Goal: Task Accomplishment & Management: Manage account settings

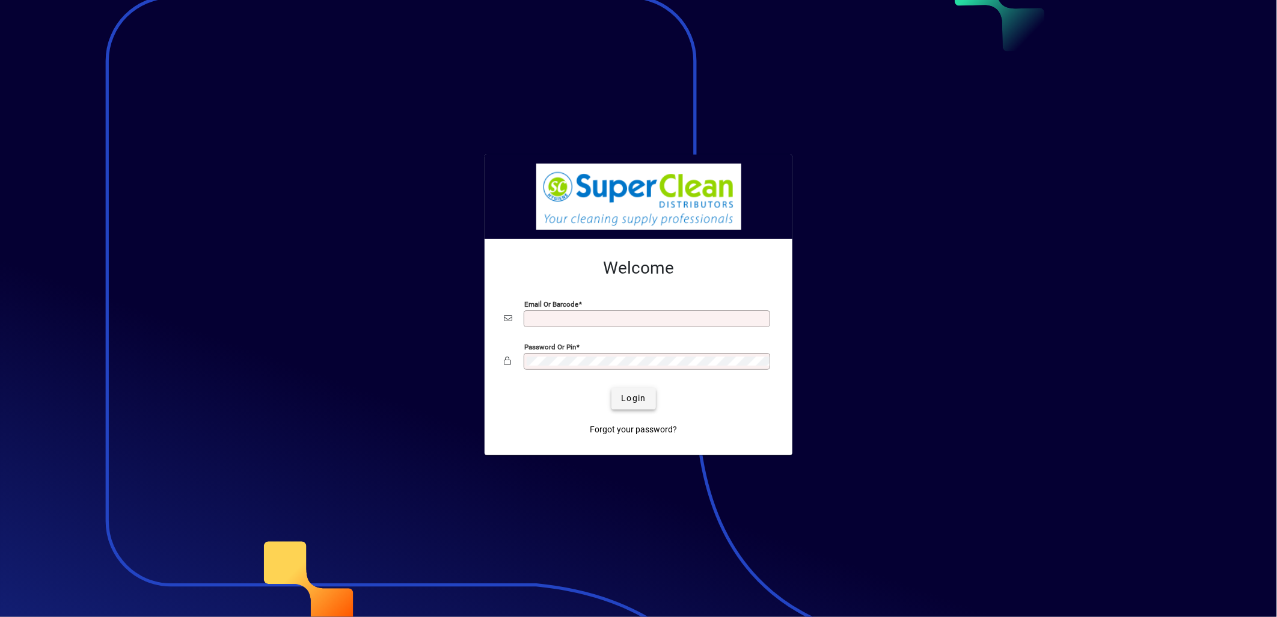
type input "**********"
click at [628, 401] on span "Login" at bounding box center [633, 398] width 25 height 13
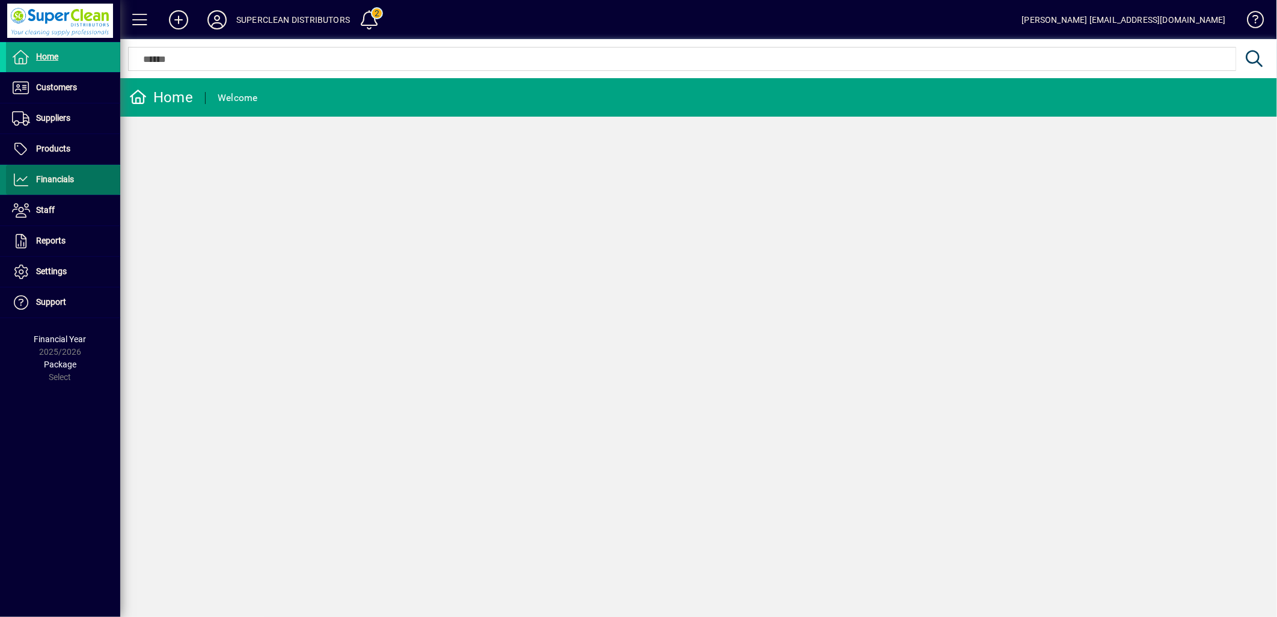
click at [67, 176] on span "Financials" at bounding box center [55, 179] width 38 height 10
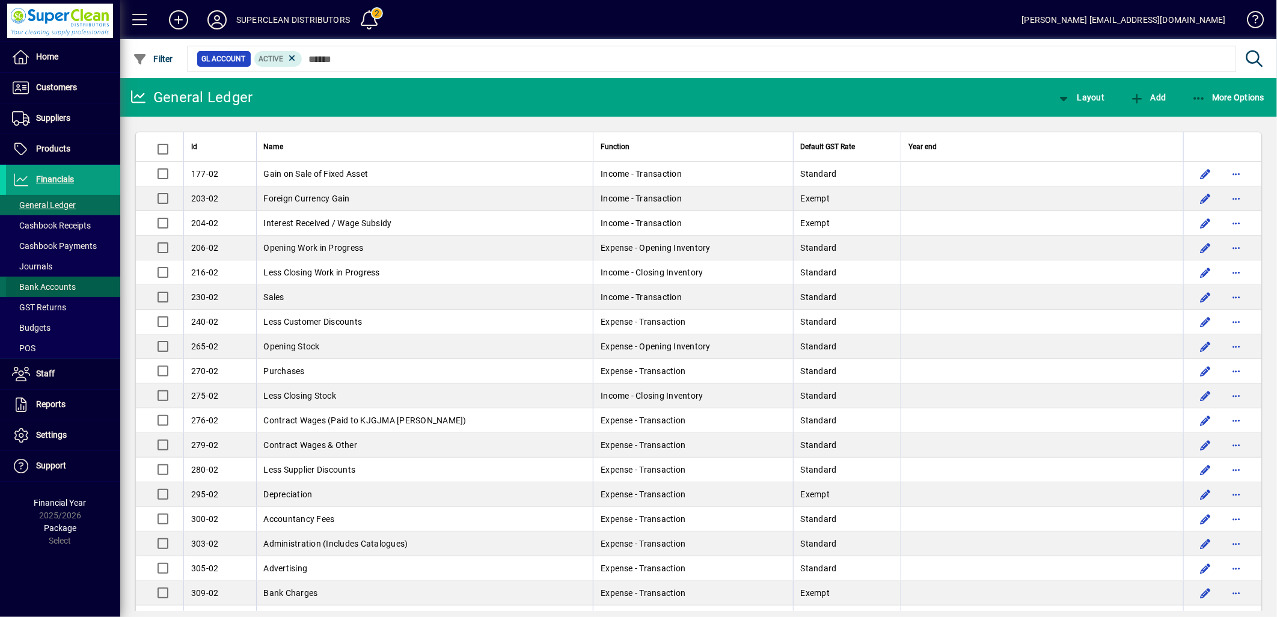
click at [45, 287] on span "Bank Accounts" at bounding box center [44, 287] width 64 height 10
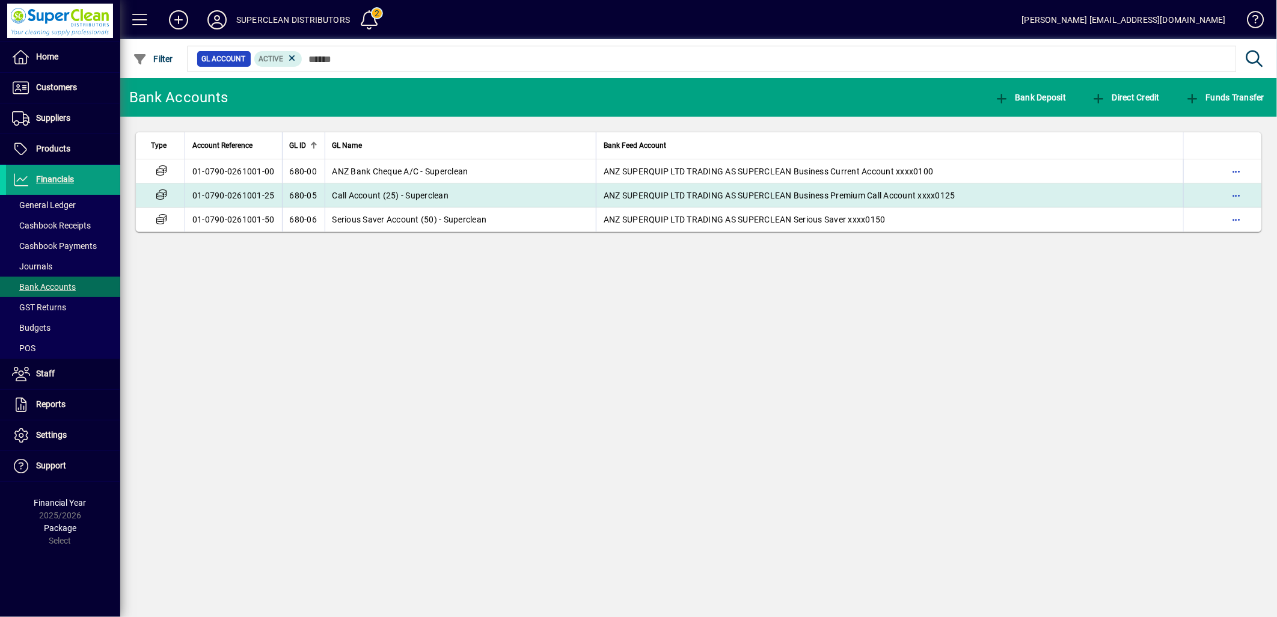
click at [336, 197] on span "Call Account (25) - Superclean" at bounding box center [390, 196] width 117 height 10
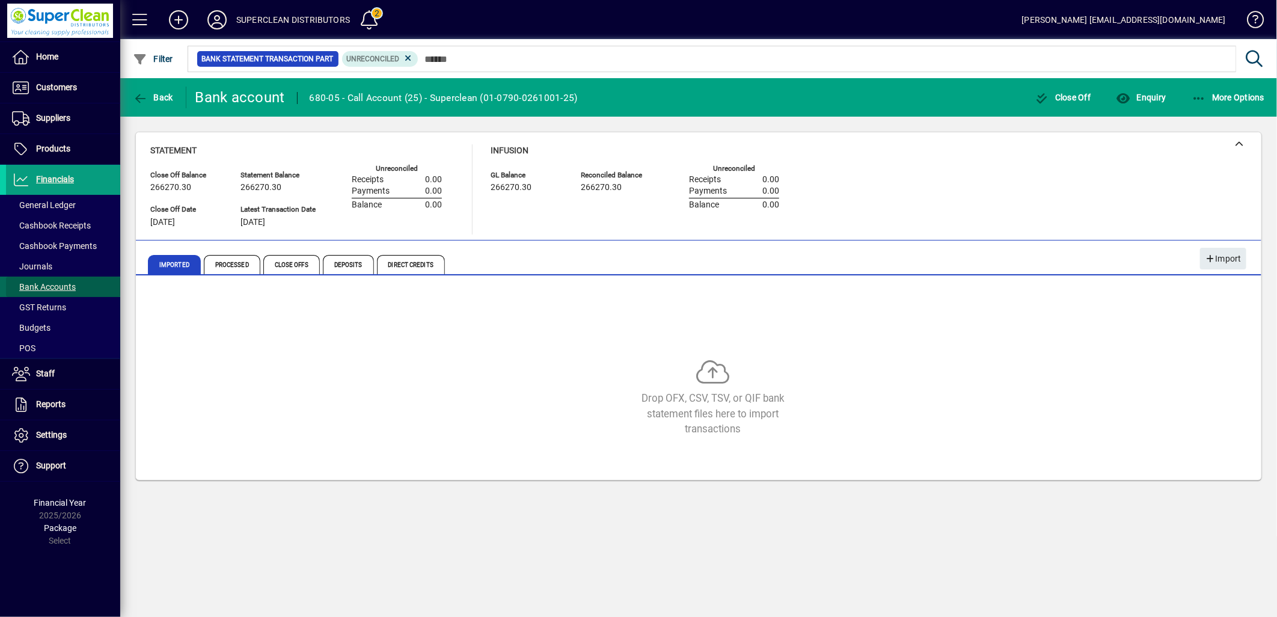
click at [76, 286] on span at bounding box center [63, 286] width 114 height 29
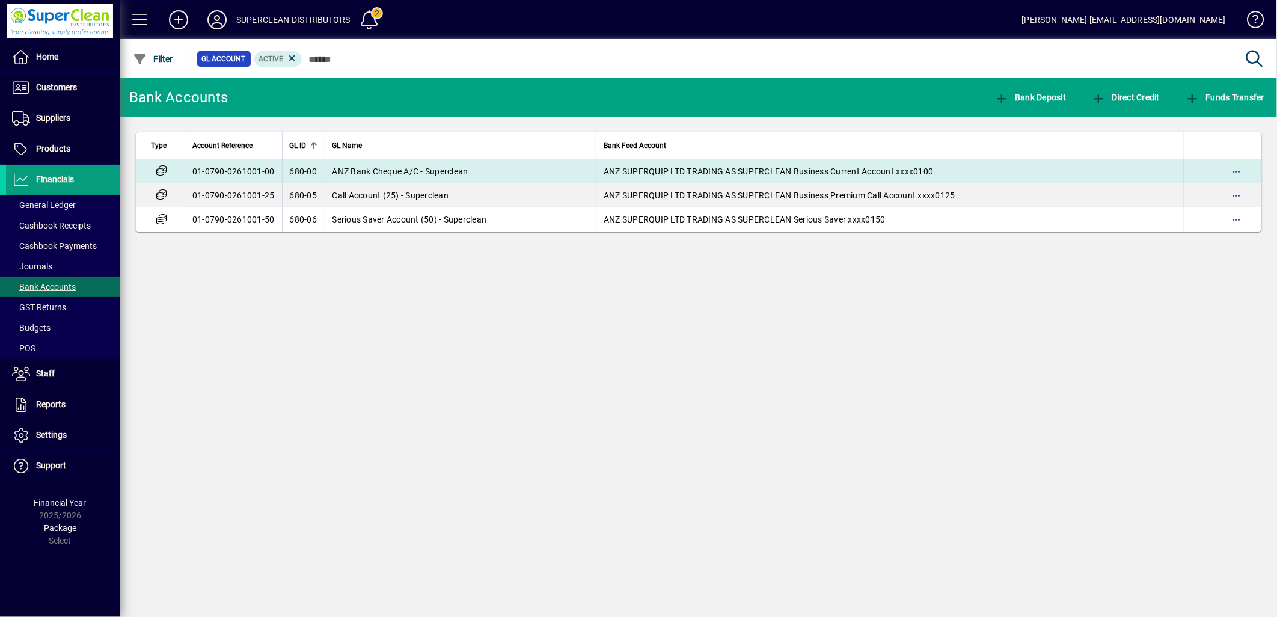
click at [334, 177] on td "ANZ Bank Cheque A/C - Superclean" at bounding box center [461, 171] width 272 height 24
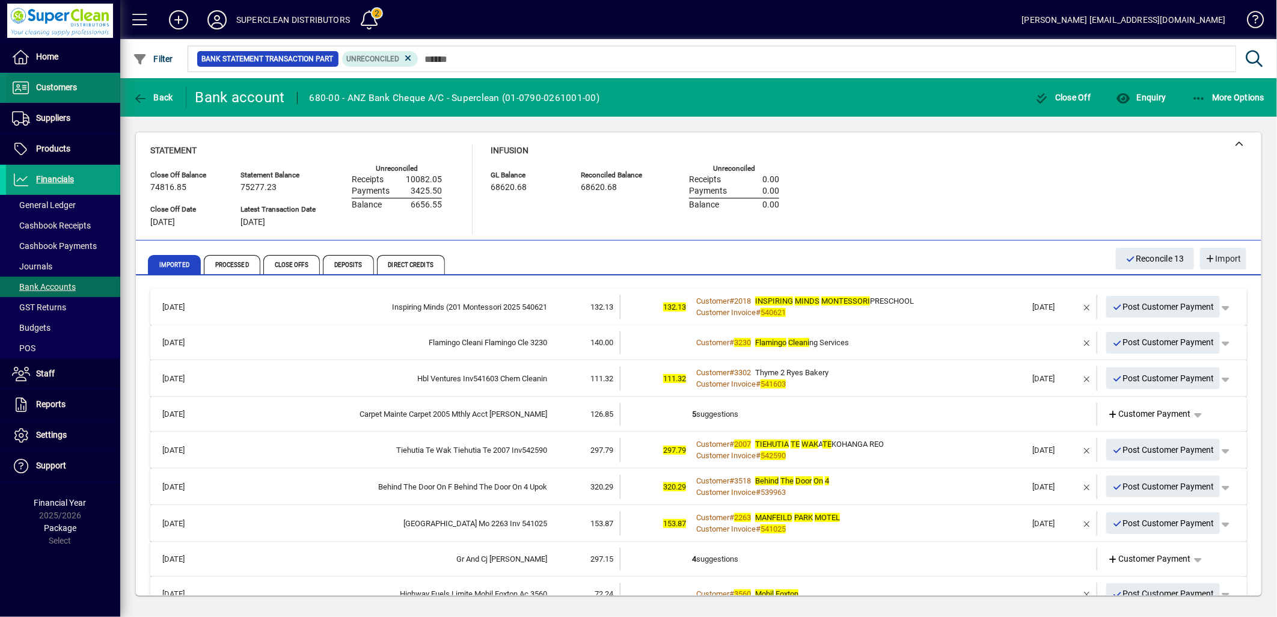
click at [49, 85] on span "Customers" at bounding box center [56, 87] width 41 height 10
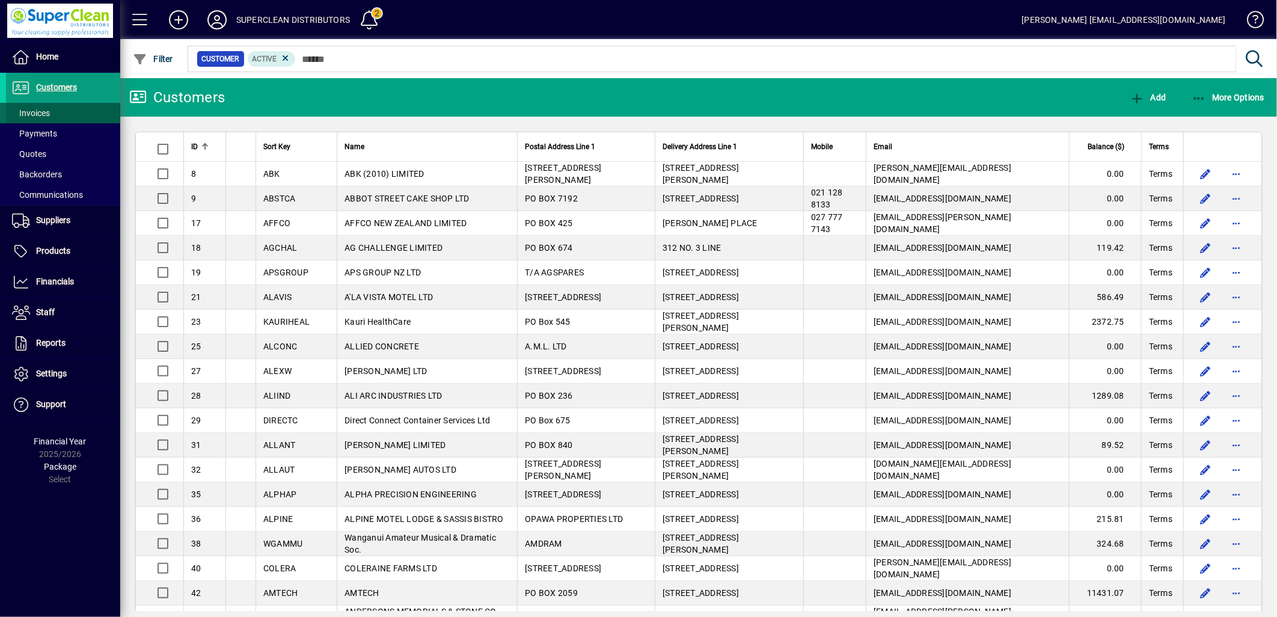
click at [40, 117] on span "Invoices" at bounding box center [28, 113] width 44 height 13
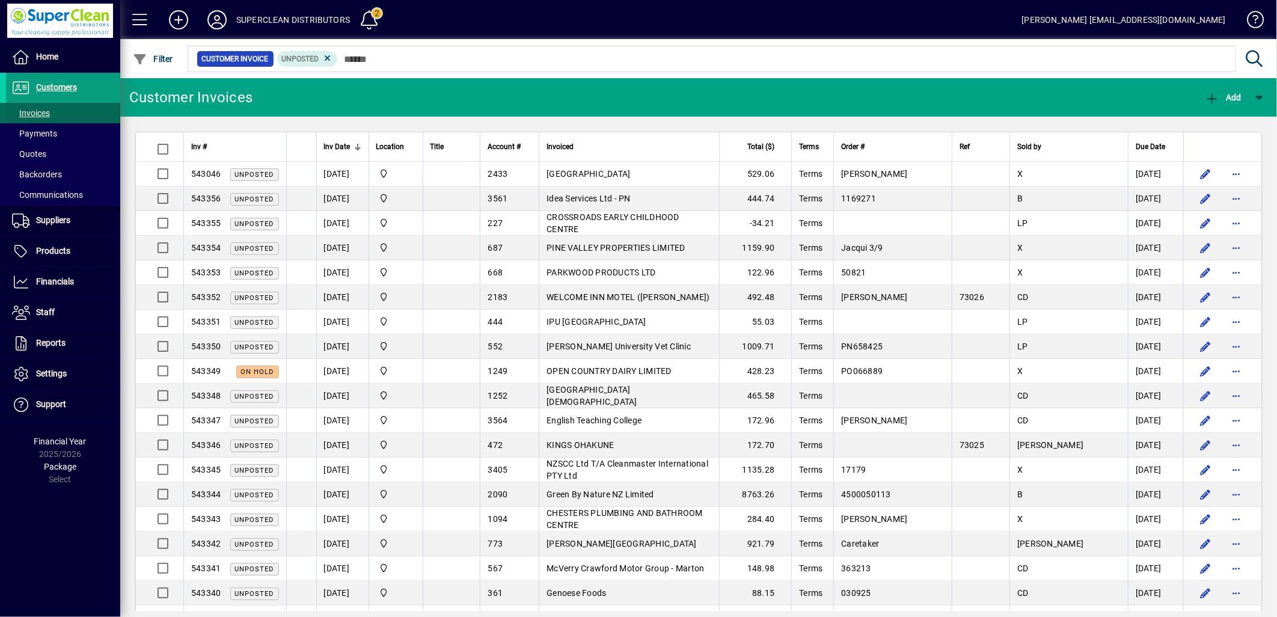
click at [40, 115] on span "Invoices" at bounding box center [31, 113] width 38 height 10
click at [323, 59] on icon at bounding box center [327, 58] width 11 height 11
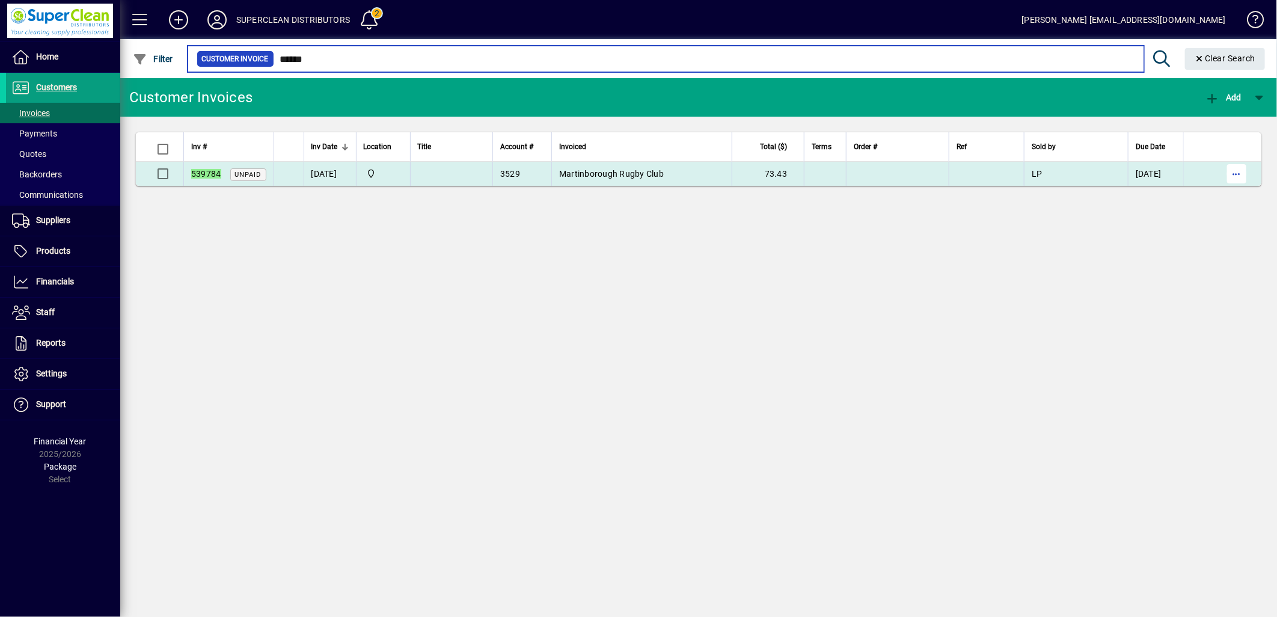
type input "******"
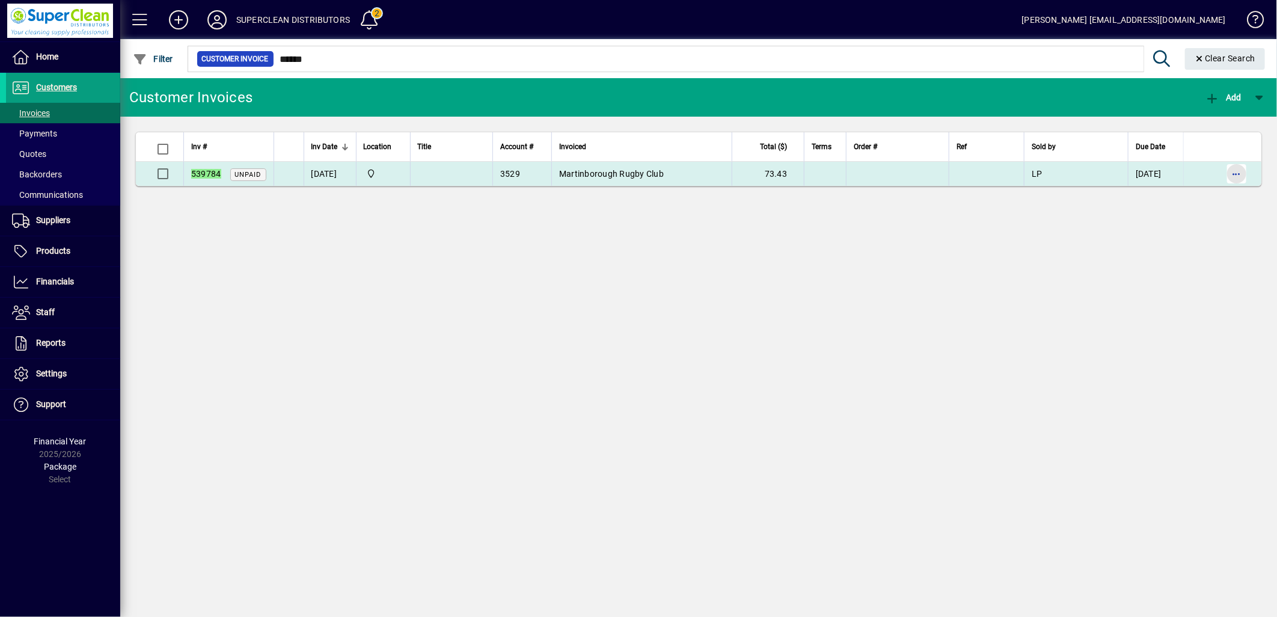
click at [1243, 177] on span "button" at bounding box center [1236, 173] width 29 height 29
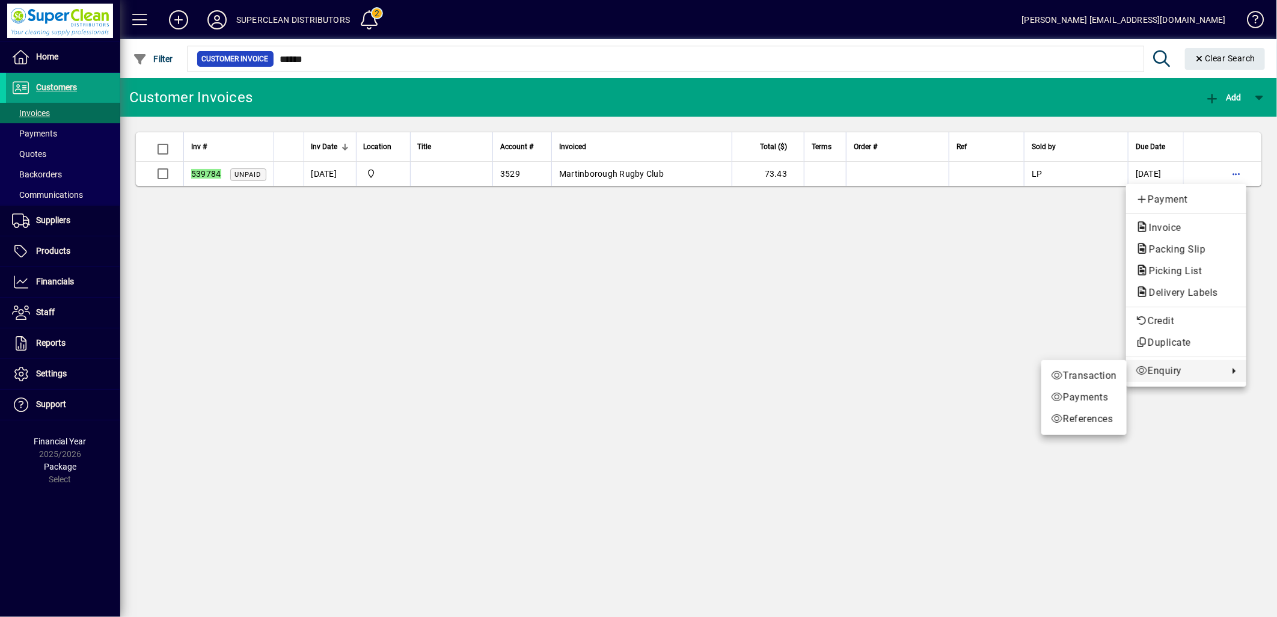
click at [550, 302] on div at bounding box center [638, 308] width 1277 height 617
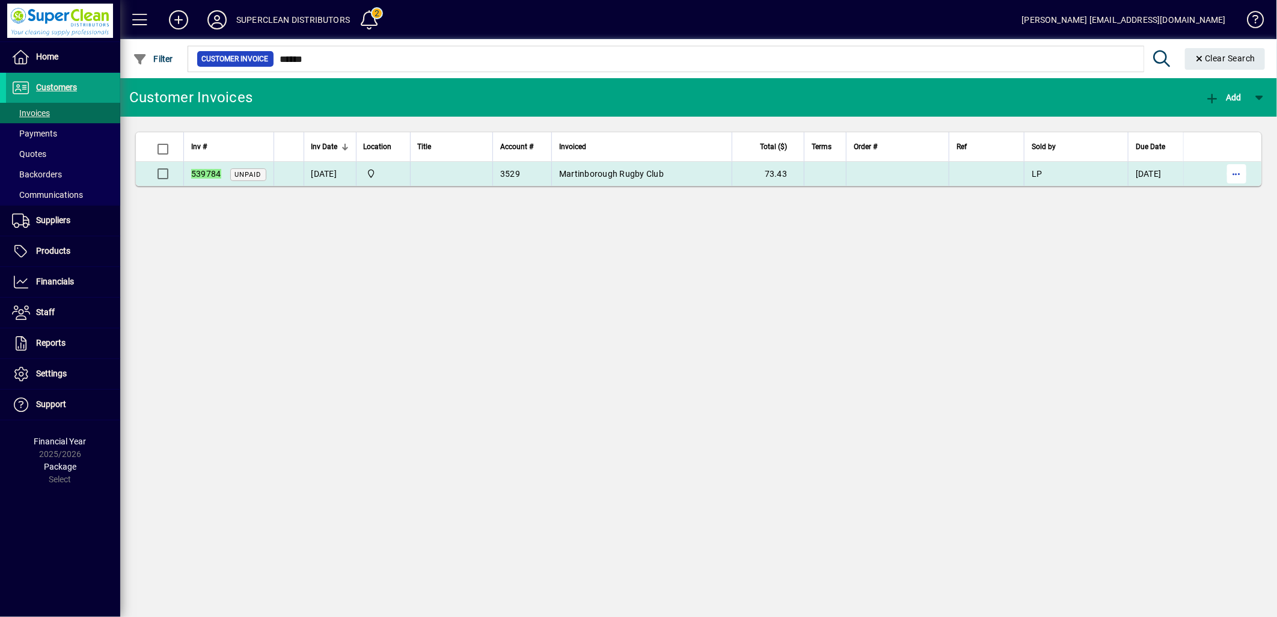
click at [1239, 173] on span "button" at bounding box center [1236, 173] width 29 height 29
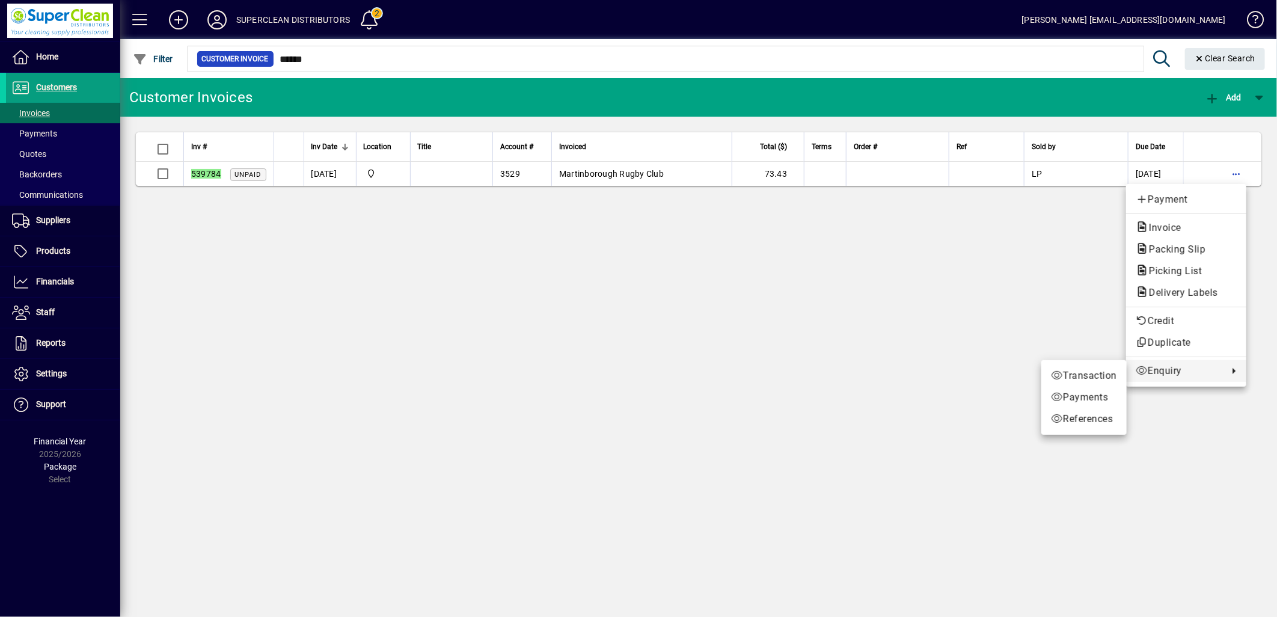
click at [589, 345] on div at bounding box center [638, 308] width 1277 height 617
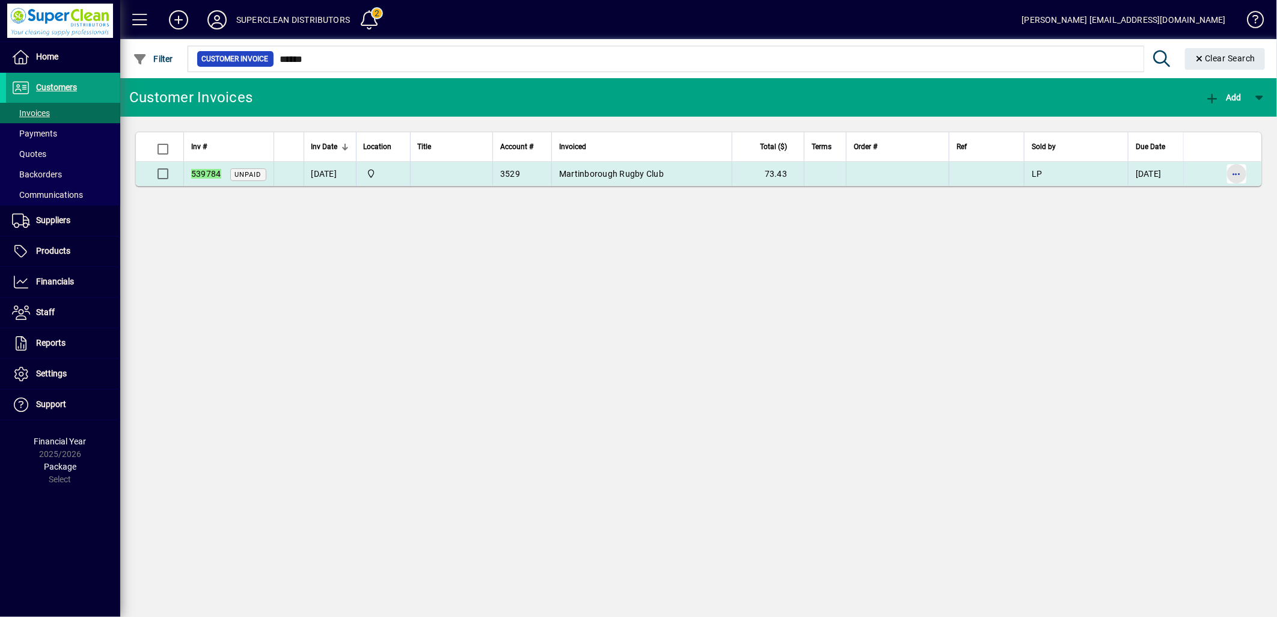
click at [1245, 167] on span "button" at bounding box center [1236, 173] width 29 height 29
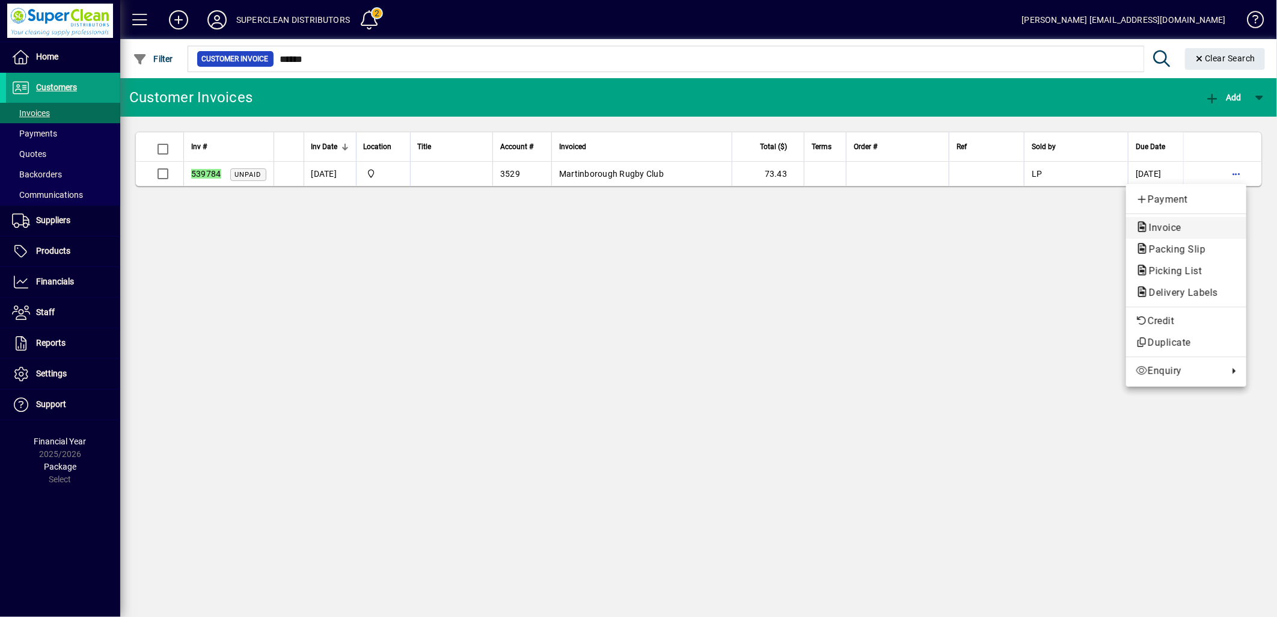
click at [1181, 227] on span "Invoice" at bounding box center [1162, 227] width 52 height 11
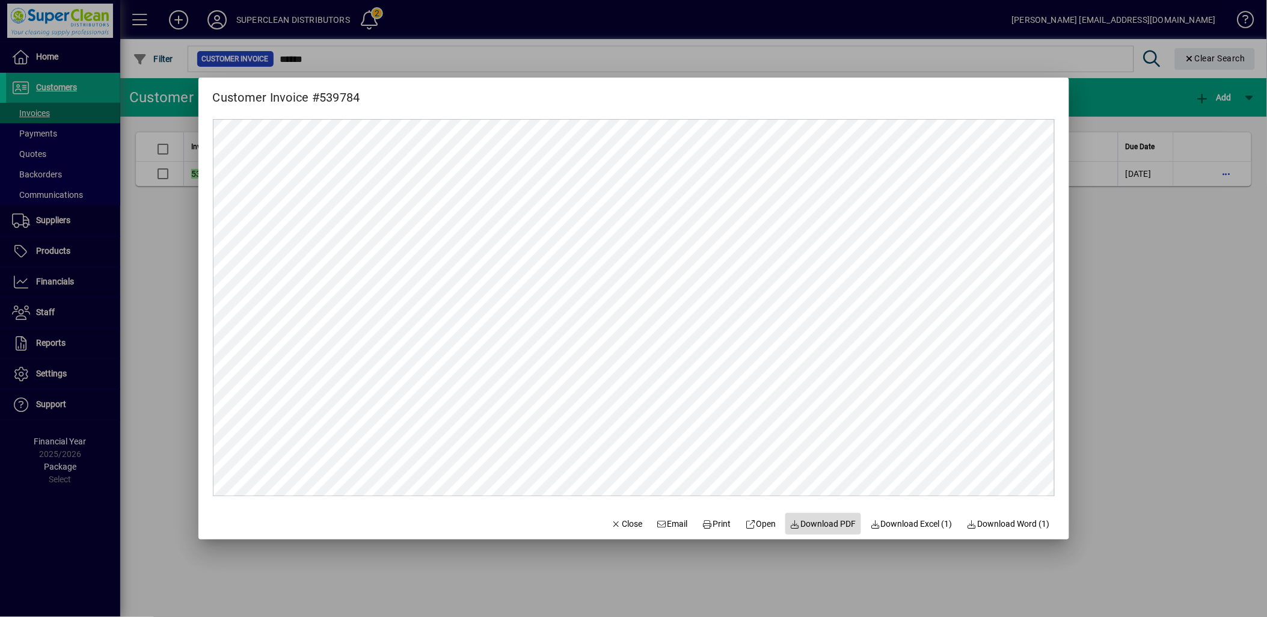
click at [807, 525] on span "Download PDF" at bounding box center [823, 524] width 66 height 13
click at [607, 531] on span "button" at bounding box center [627, 523] width 41 height 29
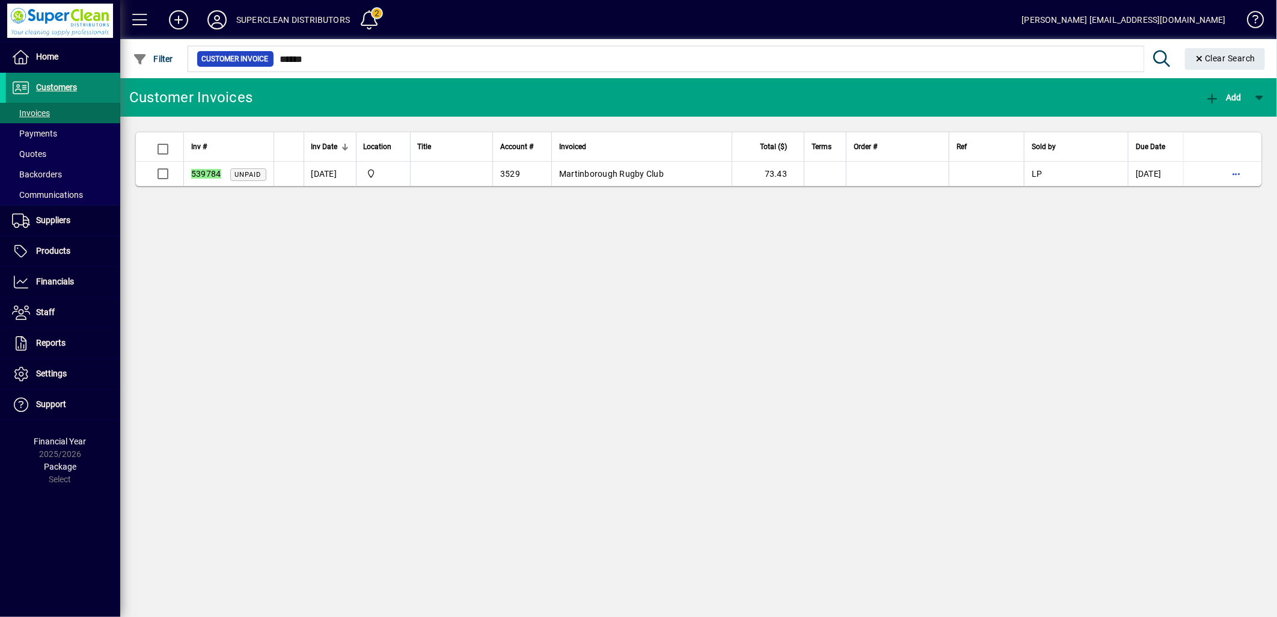
click at [67, 94] on span "Customers" at bounding box center [41, 88] width 71 height 14
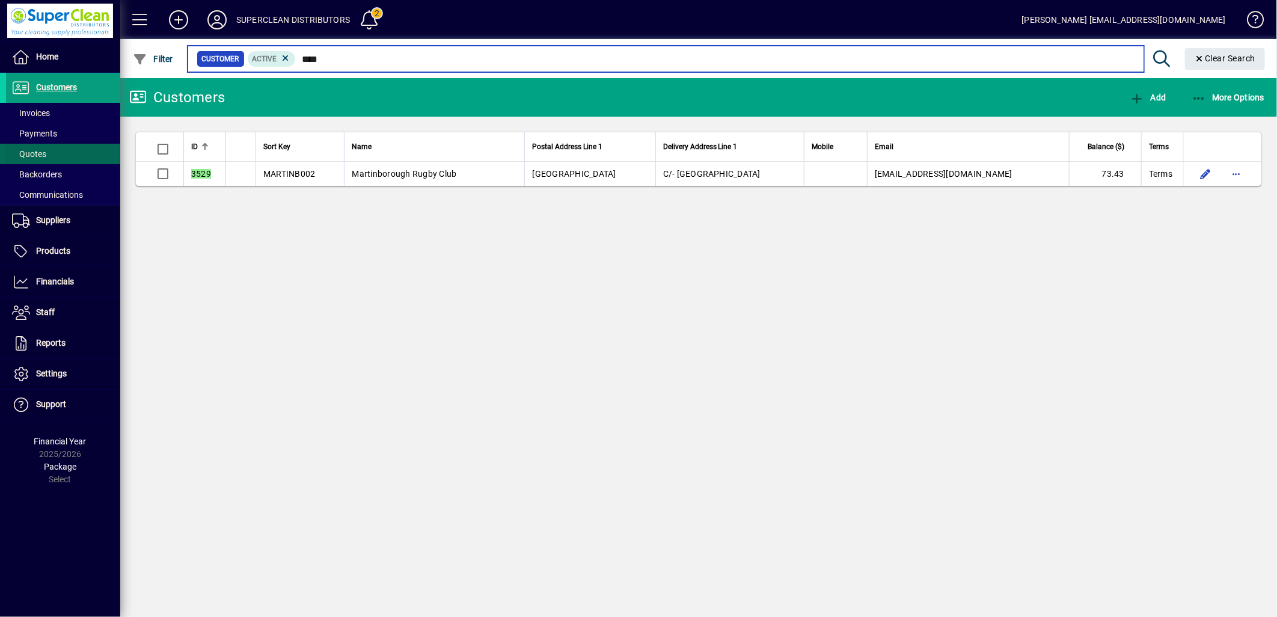
type input "****"
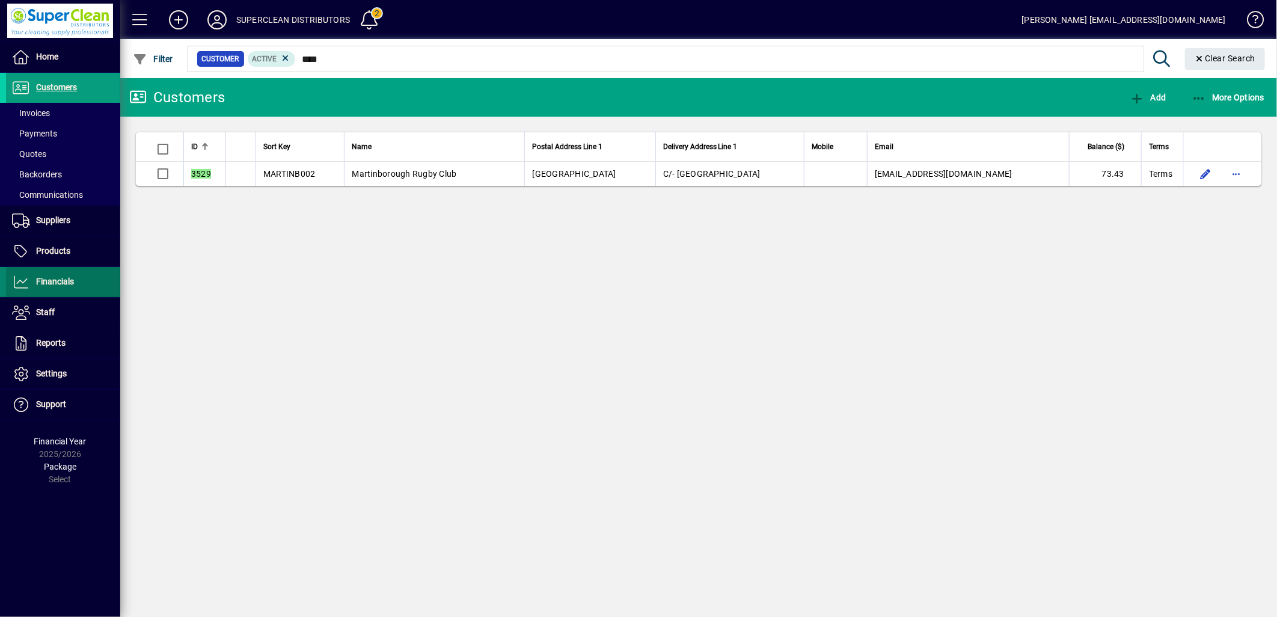
click at [66, 295] on span at bounding box center [63, 282] width 114 height 29
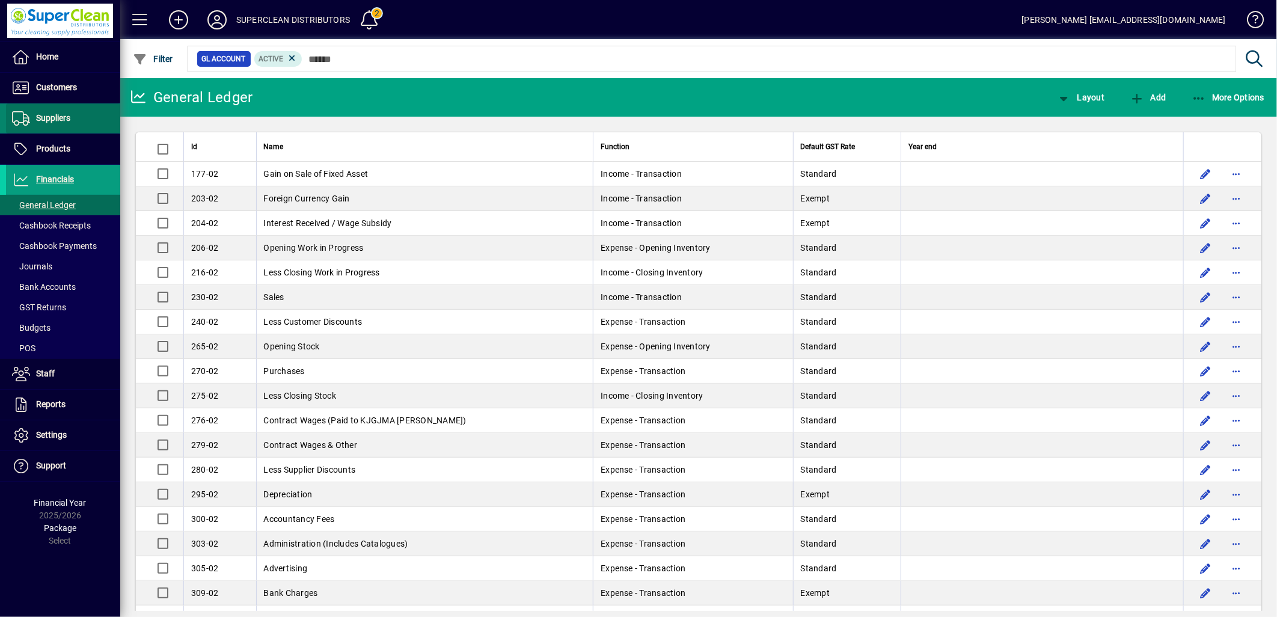
click at [45, 120] on span "Suppliers" at bounding box center [53, 118] width 34 height 10
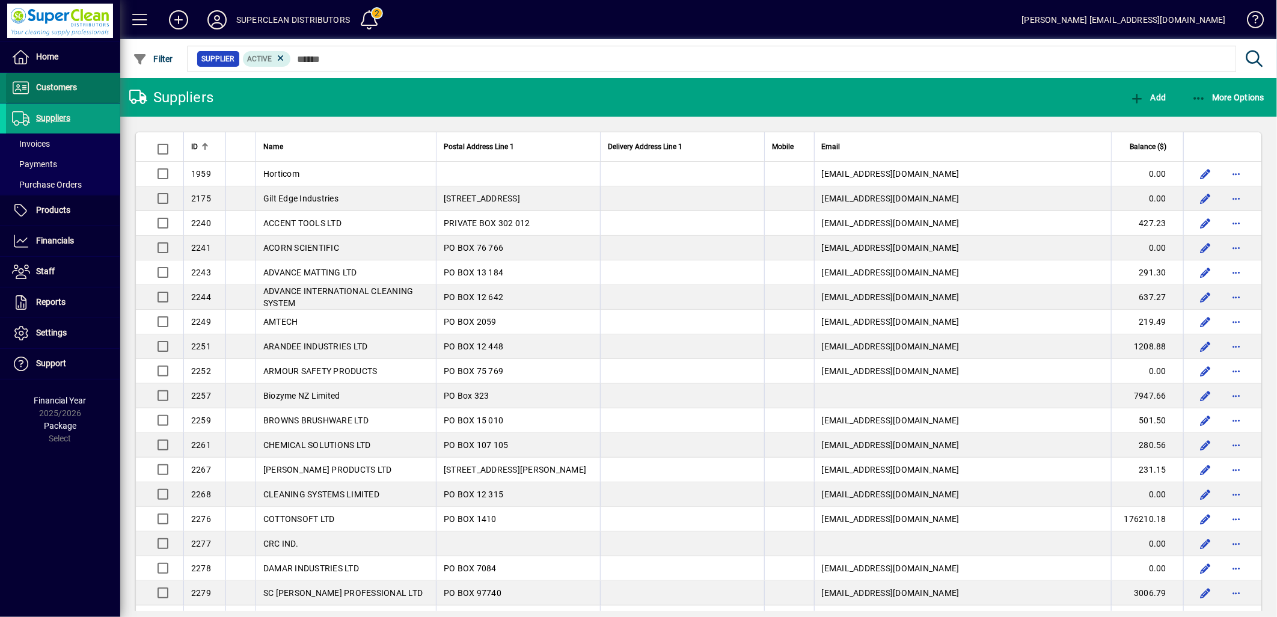
click at [44, 87] on span "Customers" at bounding box center [56, 87] width 41 height 10
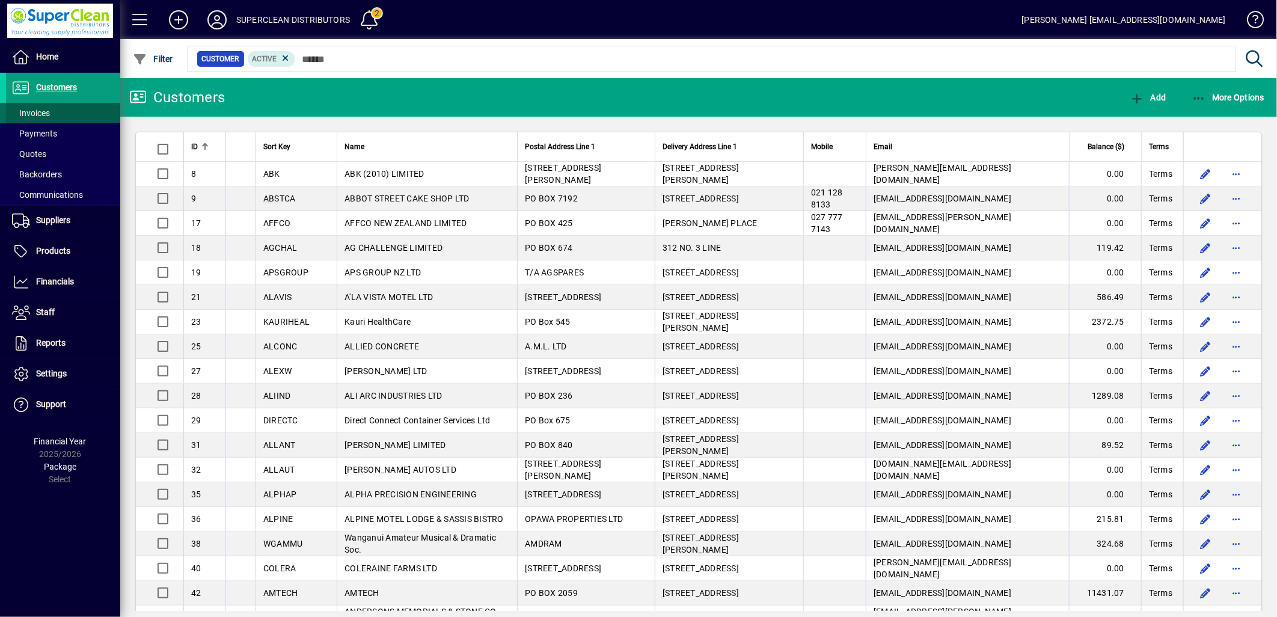
click at [35, 114] on span "Invoices" at bounding box center [31, 113] width 38 height 10
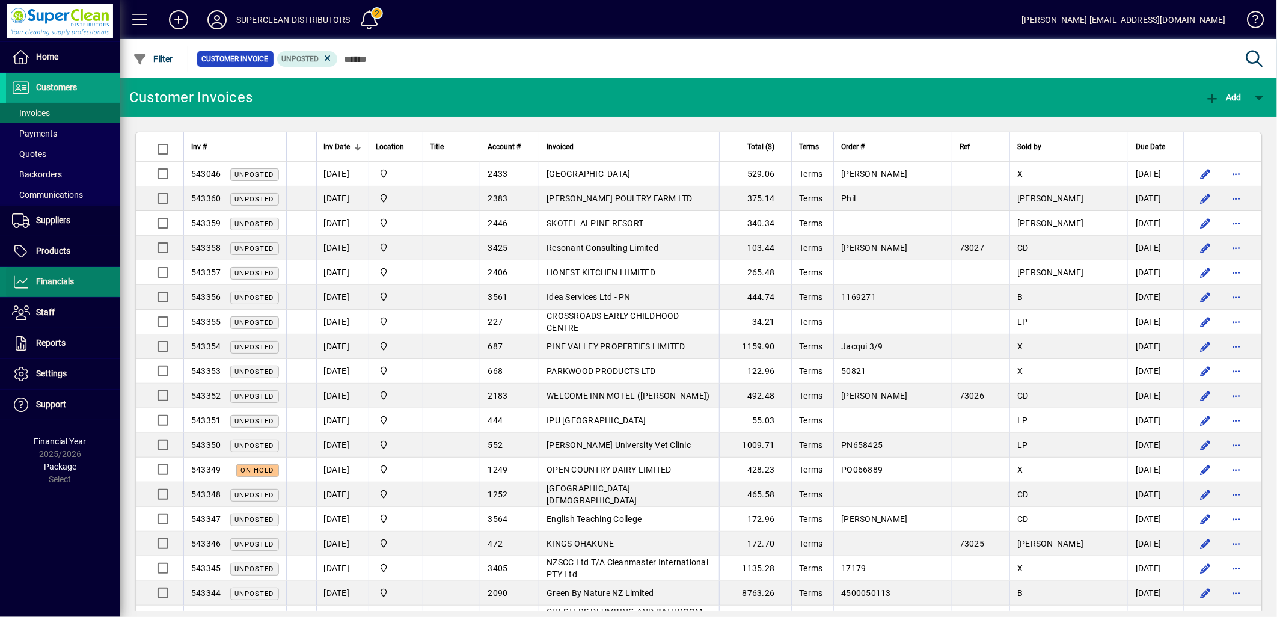
click at [70, 275] on span "Financials" at bounding box center [40, 282] width 68 height 14
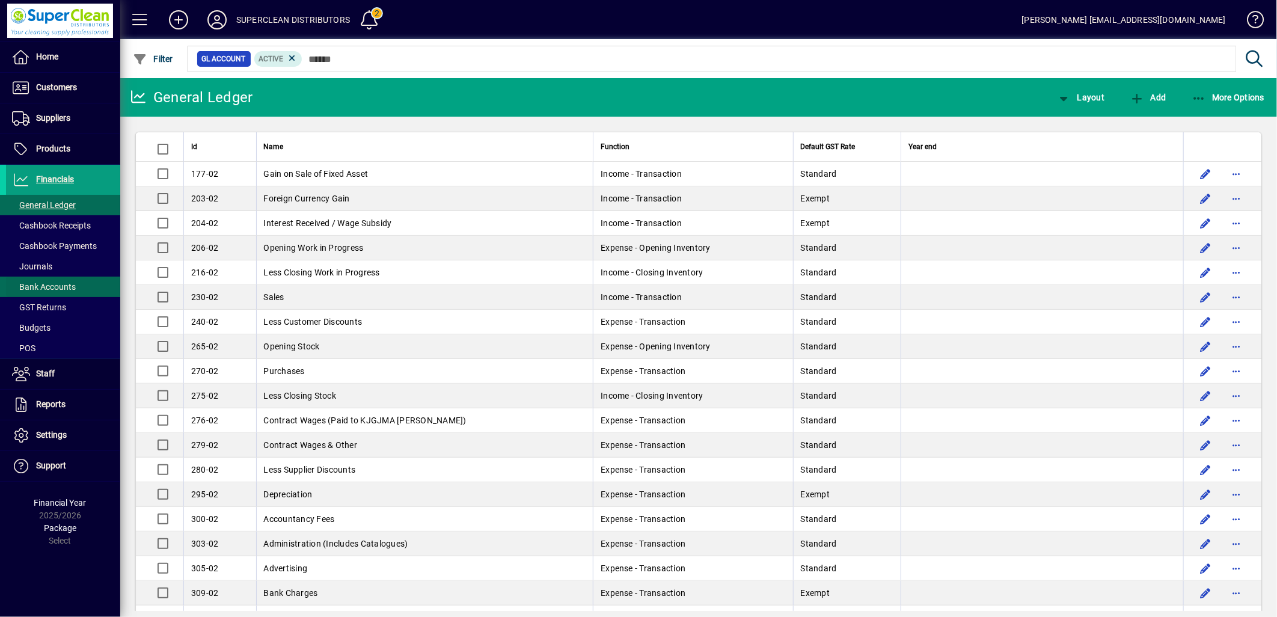
click at [65, 290] on span "Bank Accounts" at bounding box center [44, 287] width 64 height 10
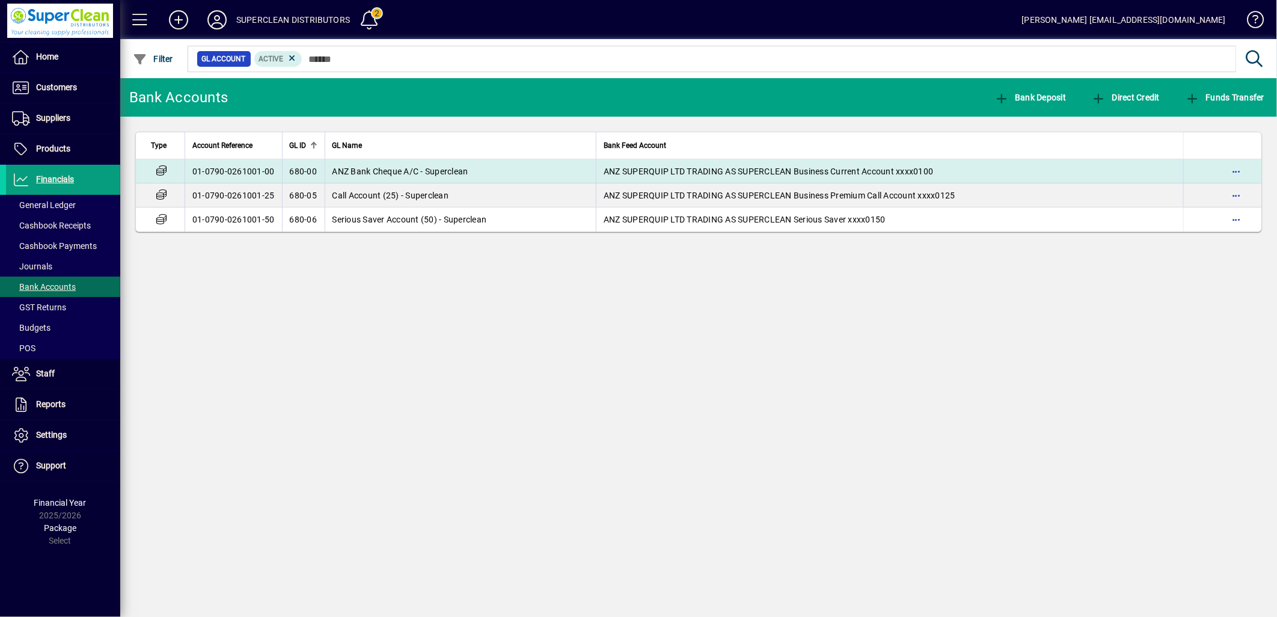
click at [472, 182] on tbody "01-0790-0261001-00 680-00 ANZ Bank Cheque A/C - Superclean ANZ SUPERQUIP LTD TR…" at bounding box center [699, 195] width 1126 height 72
drag, startPoint x: 471, startPoint y: 181, endPoint x: 465, endPoint y: 173, distance: 9.9
click at [465, 173] on span "ANZ Bank Cheque A/C - Superclean" at bounding box center [400, 172] width 136 height 10
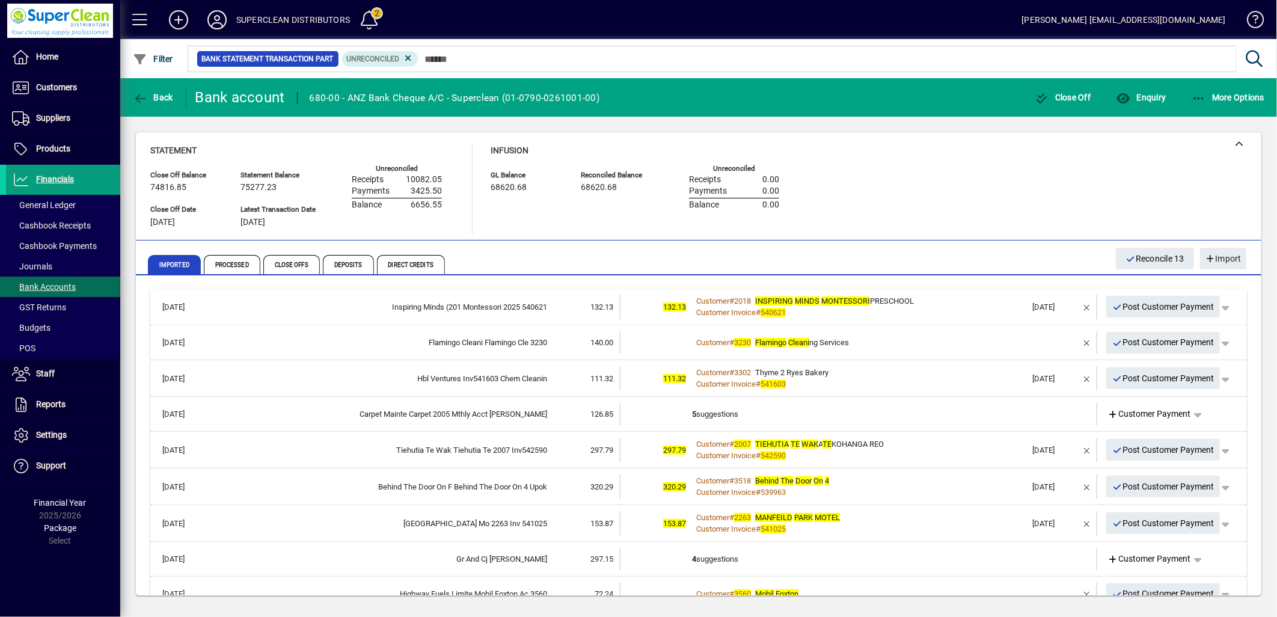
click at [947, 315] on div "Customer Invoice # 540621" at bounding box center [859, 313] width 335 height 12
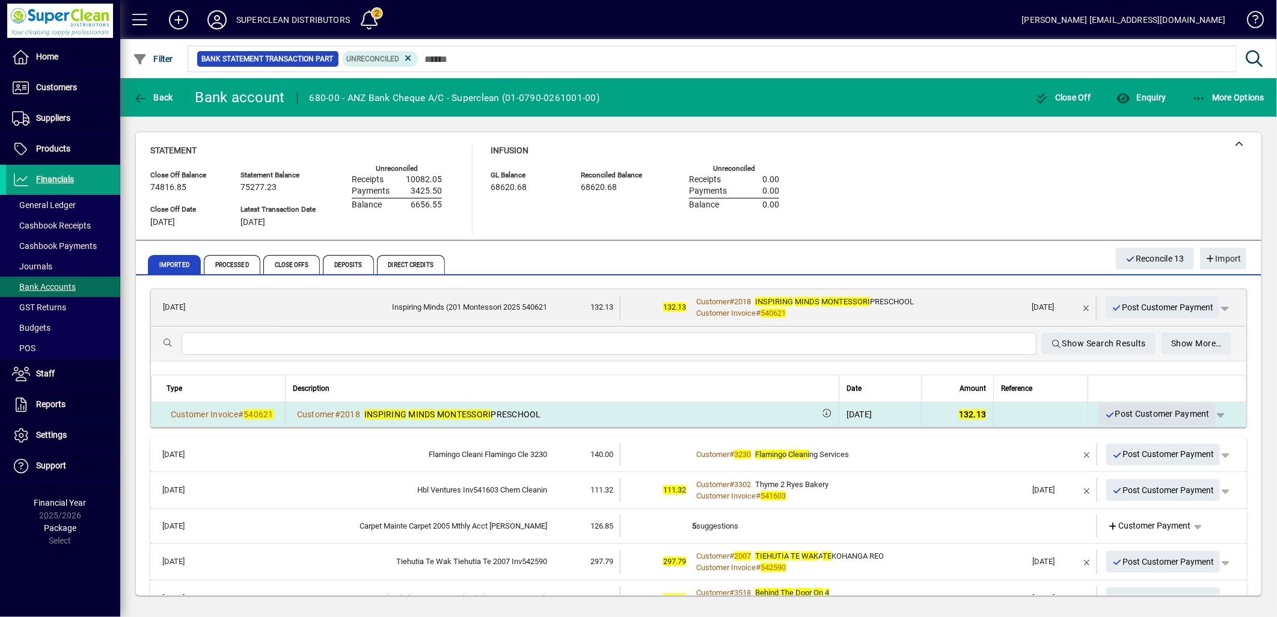
click at [1145, 415] on span "Post Customer Payment" at bounding box center [1157, 414] width 105 height 20
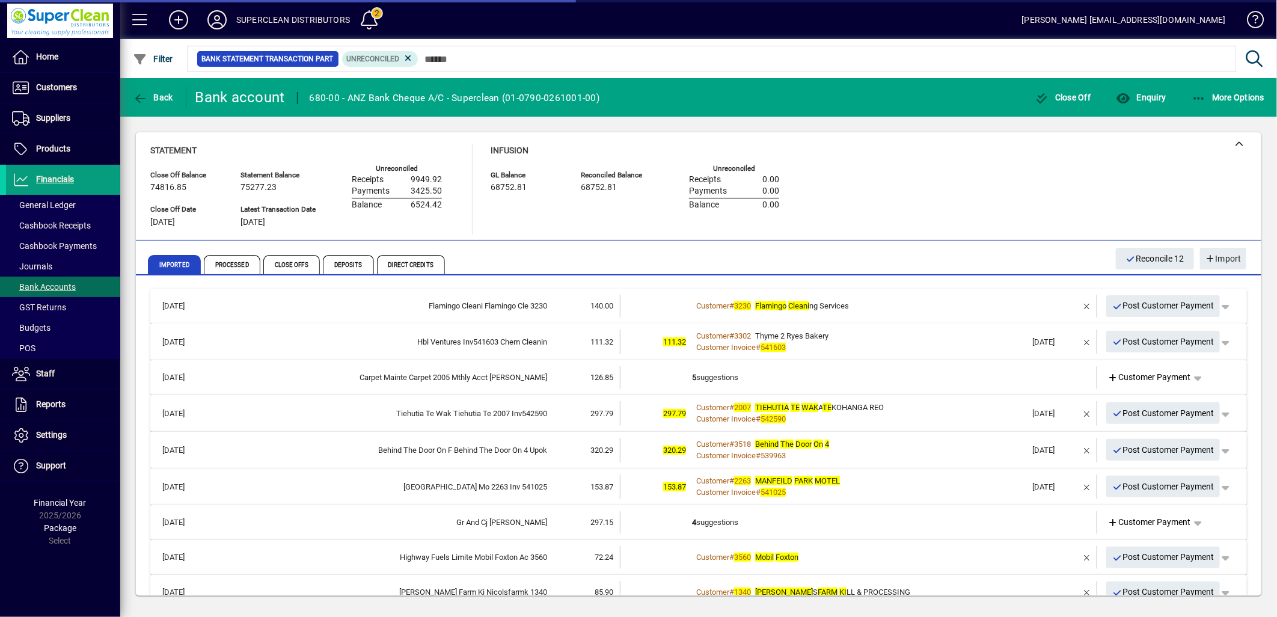
click at [884, 302] on div "Customer # 3230 Flamingo Cleani ng Services" at bounding box center [859, 306] width 335 height 12
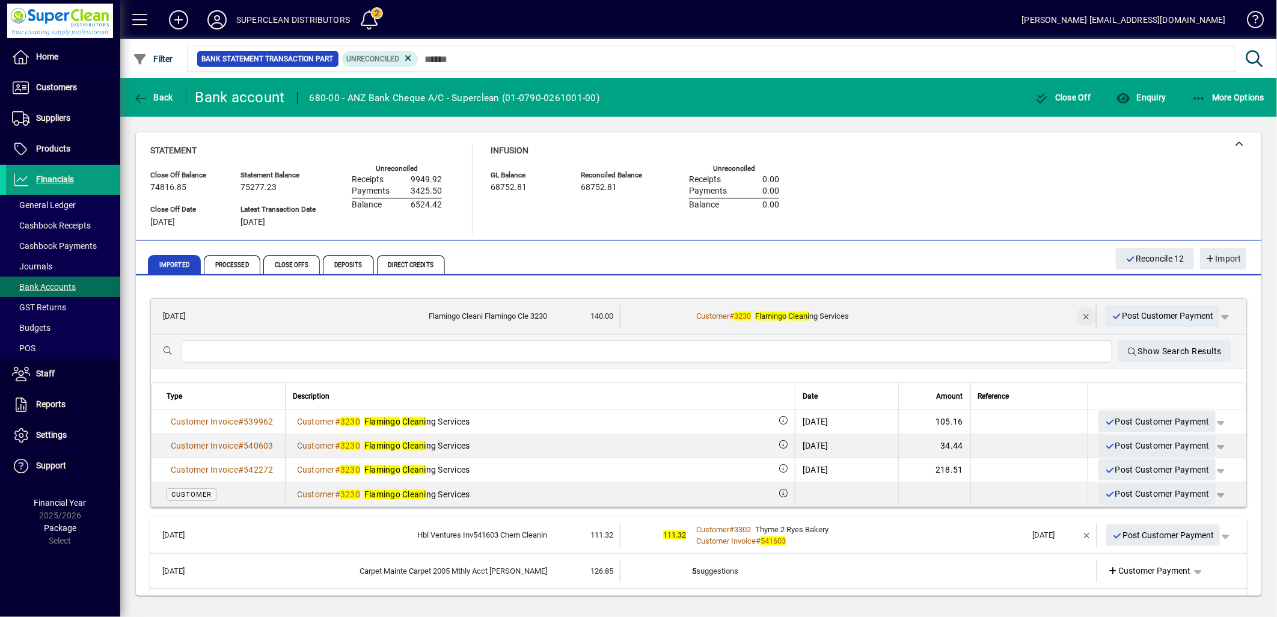
click at [1073, 319] on span "button" at bounding box center [1086, 316] width 29 height 29
click at [1137, 317] on span "Customer Payment" at bounding box center [1149, 316] width 83 height 13
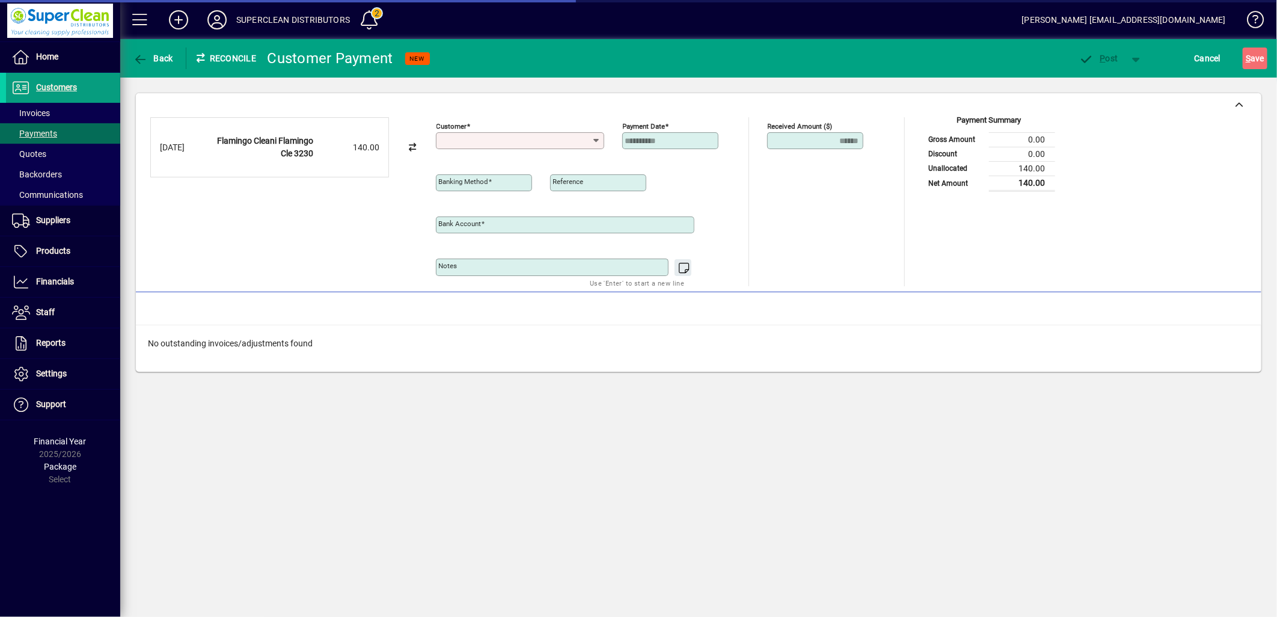
type input "**********"
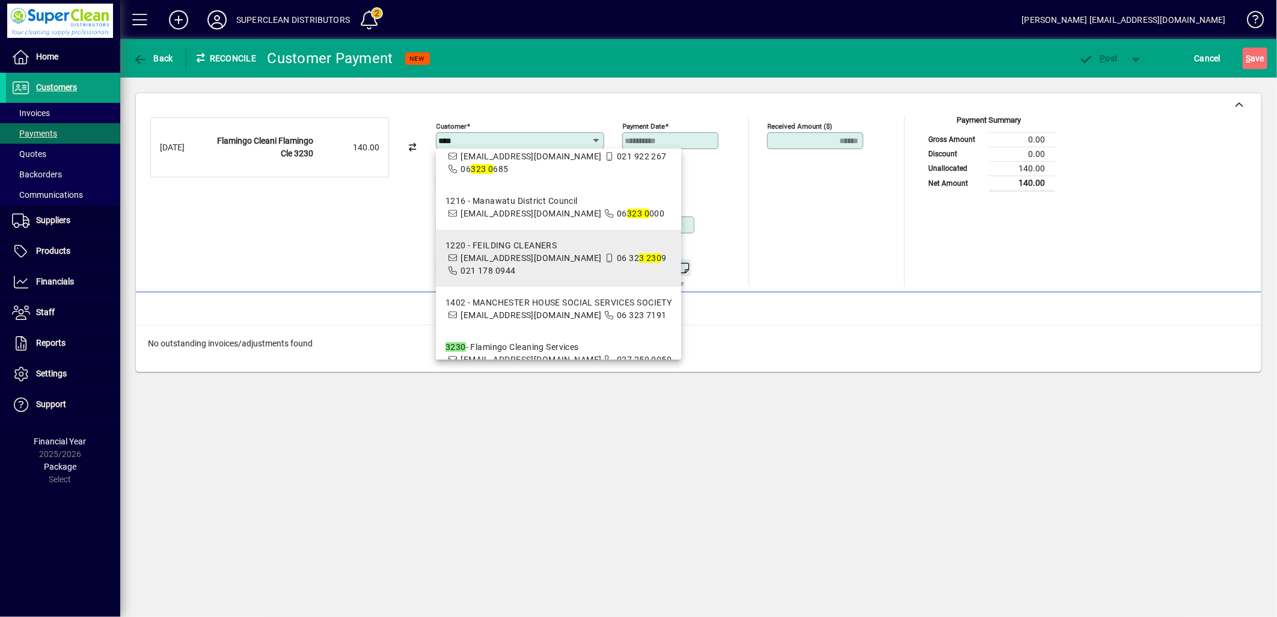
scroll to position [135, 0]
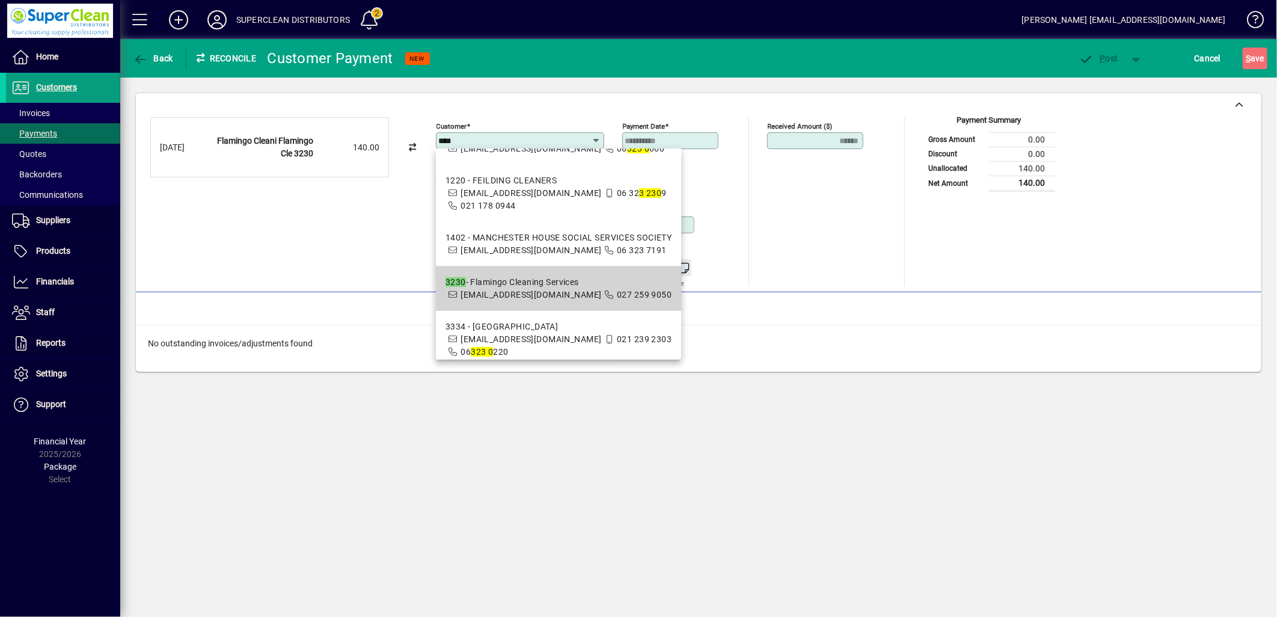
click at [543, 276] on span "3230 - Flamingo Cleaning Services jaspringfield23@gmail.com 027 259 9050" at bounding box center [559, 288] width 227 height 25
type input "**********"
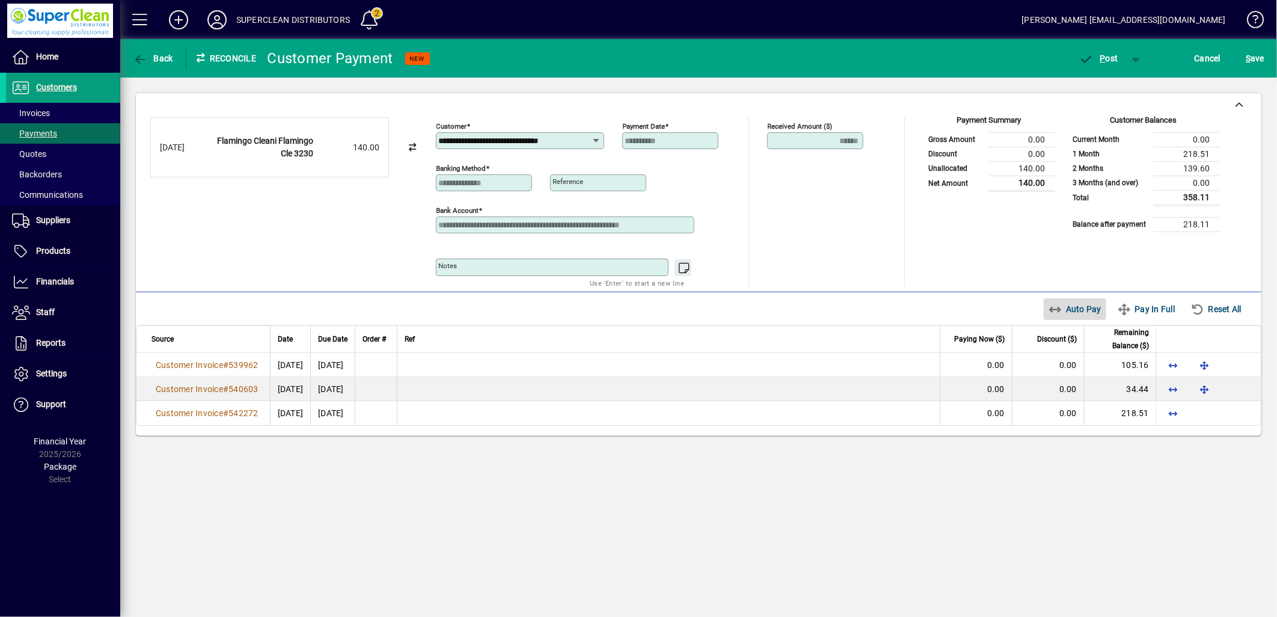
click at [1073, 311] on span "Auto Pay" at bounding box center [1076, 308] width 54 height 19
click at [1103, 64] on span "button" at bounding box center [1098, 58] width 51 height 29
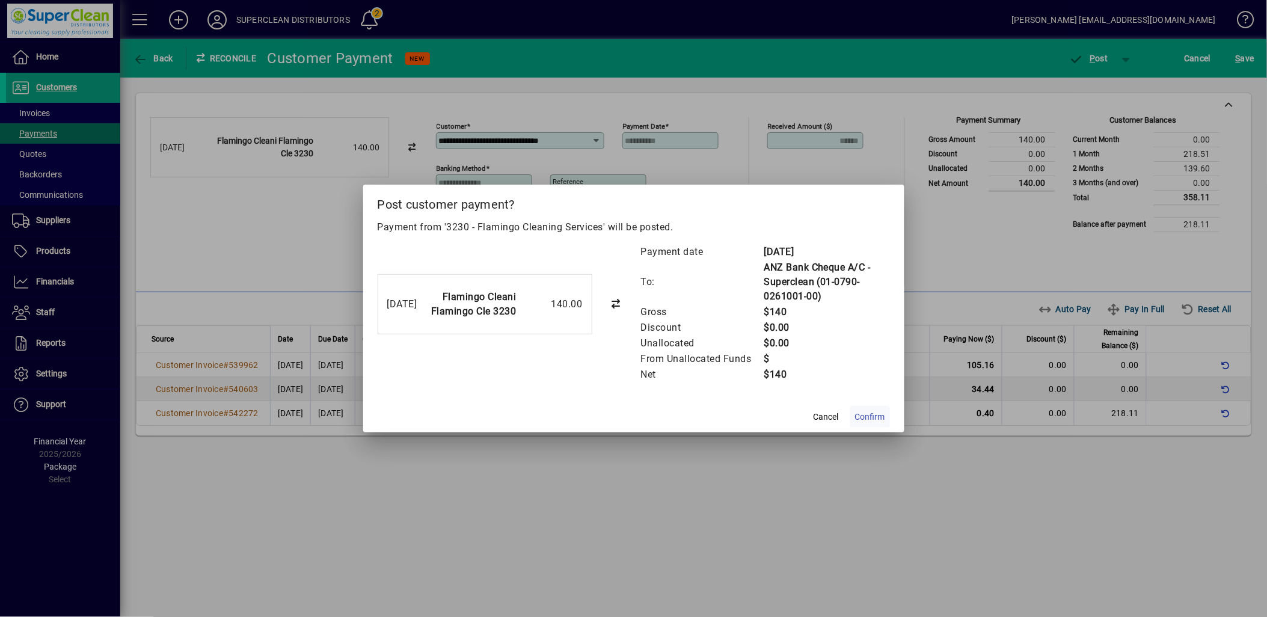
click at [878, 415] on span "Confirm" at bounding box center [870, 417] width 30 height 13
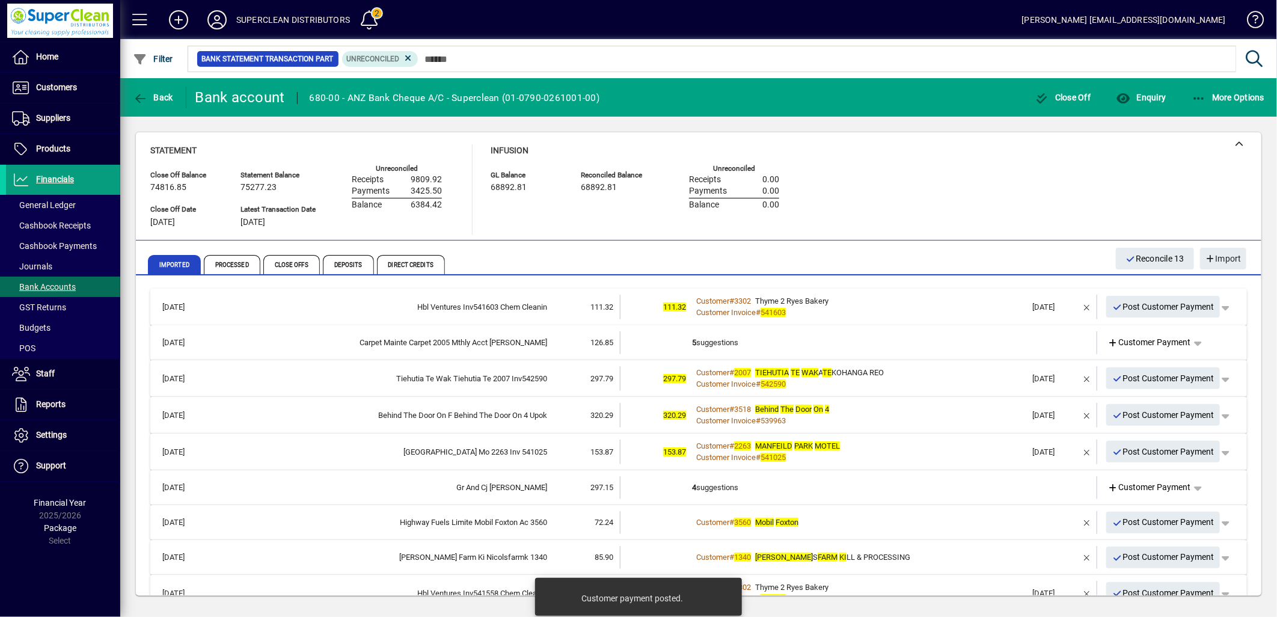
click at [919, 314] on div "Customer Invoice # 541603" at bounding box center [859, 313] width 335 height 12
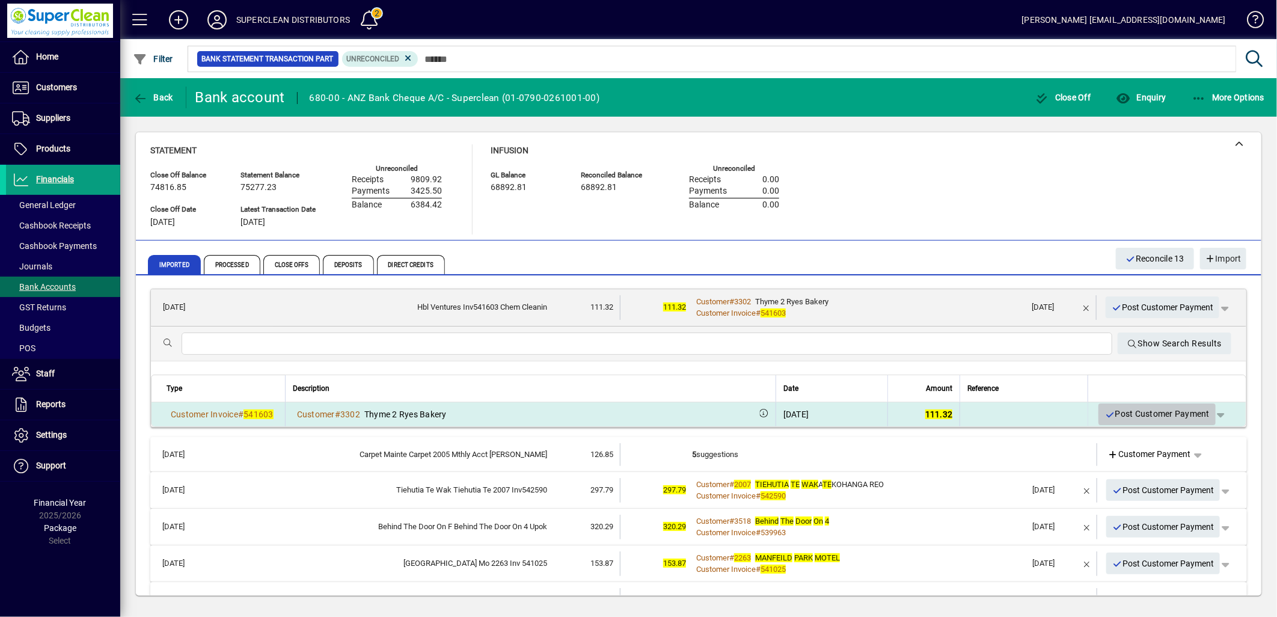
click at [1163, 412] on span "Post Customer Payment" at bounding box center [1157, 414] width 105 height 20
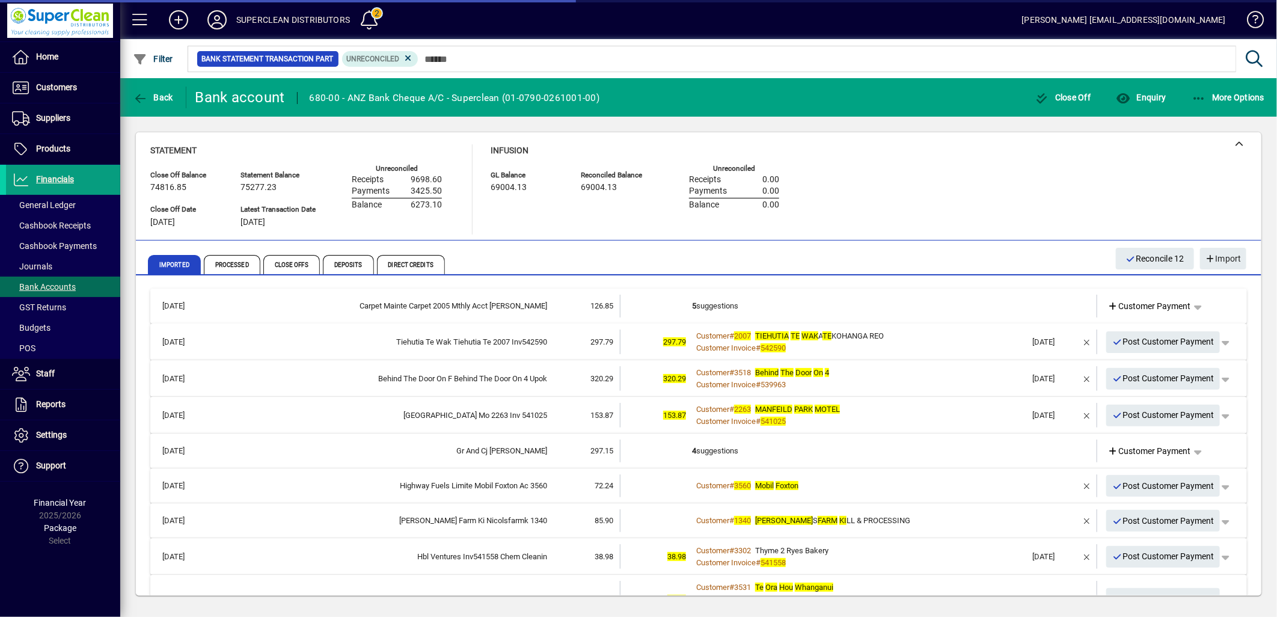
click at [746, 305] on td "5 suggestions" at bounding box center [859, 306] width 335 height 23
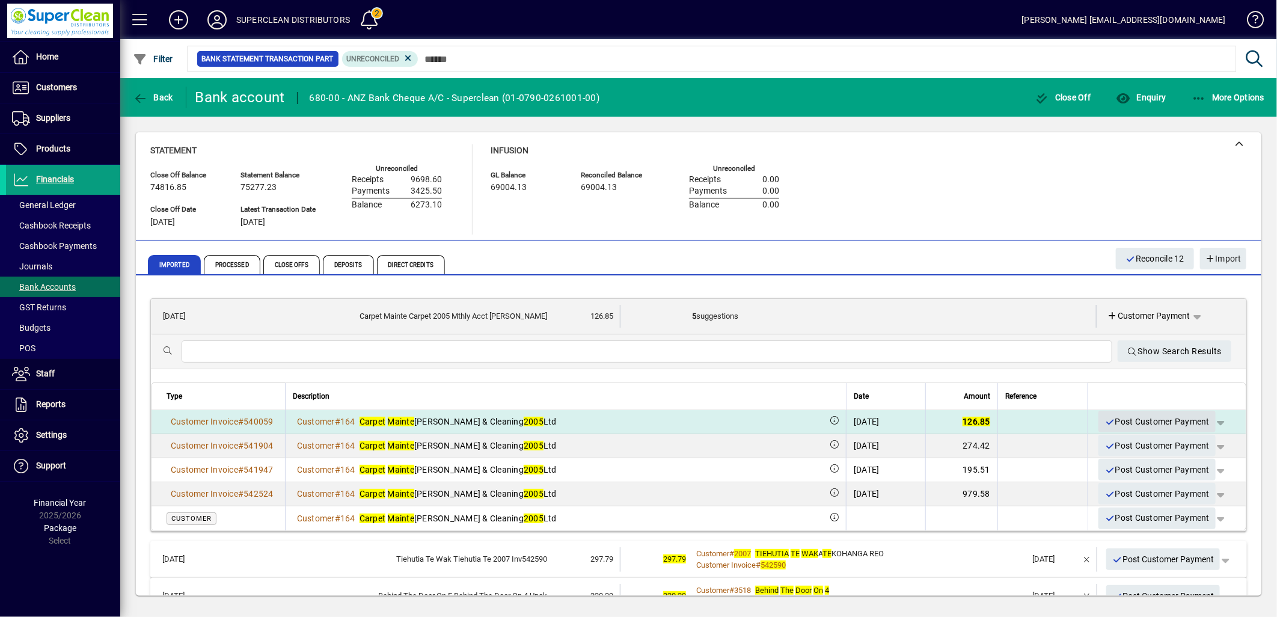
click at [1159, 429] on span "Post Customer Payment" at bounding box center [1157, 422] width 105 height 20
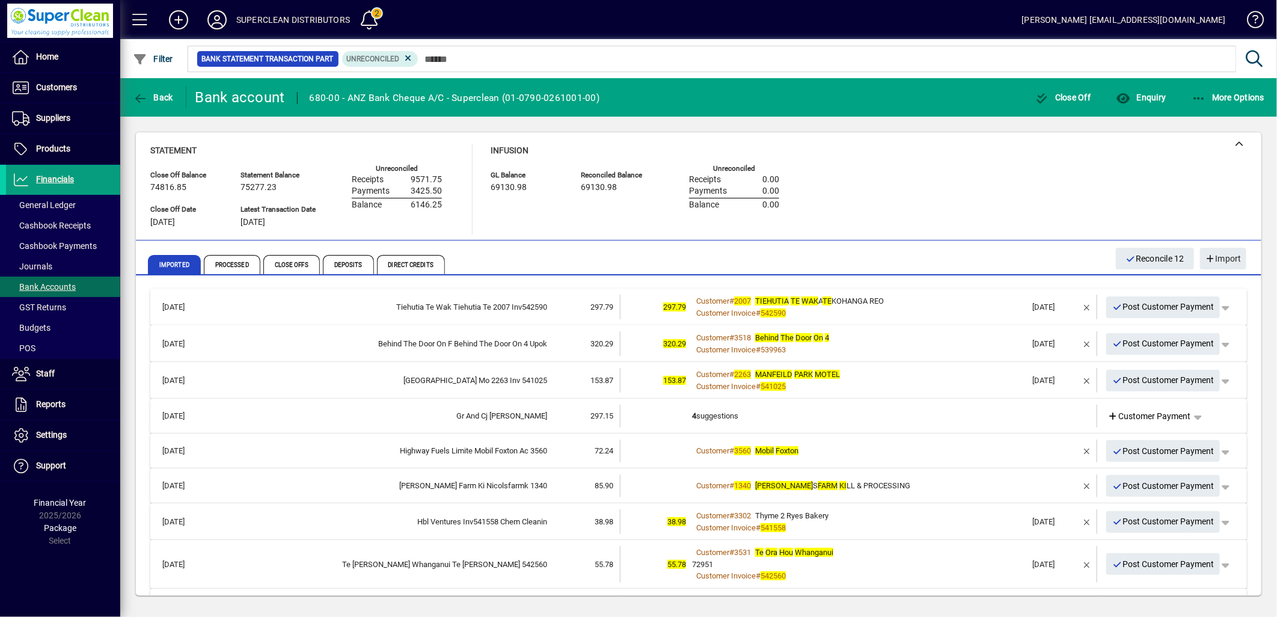
click at [896, 304] on div "Customer # 2007 TIEHUTIA TE WAK A TE KOHANGA REO" at bounding box center [859, 301] width 335 height 12
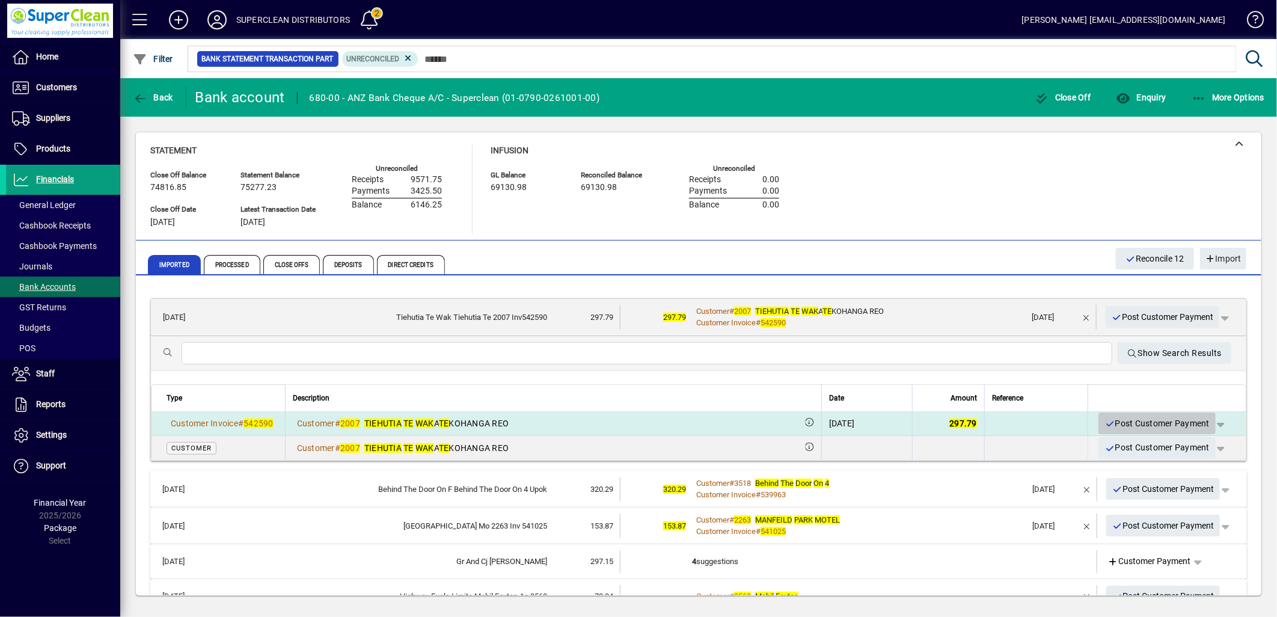
click at [1143, 423] on span "Post Customer Payment" at bounding box center [1157, 424] width 105 height 20
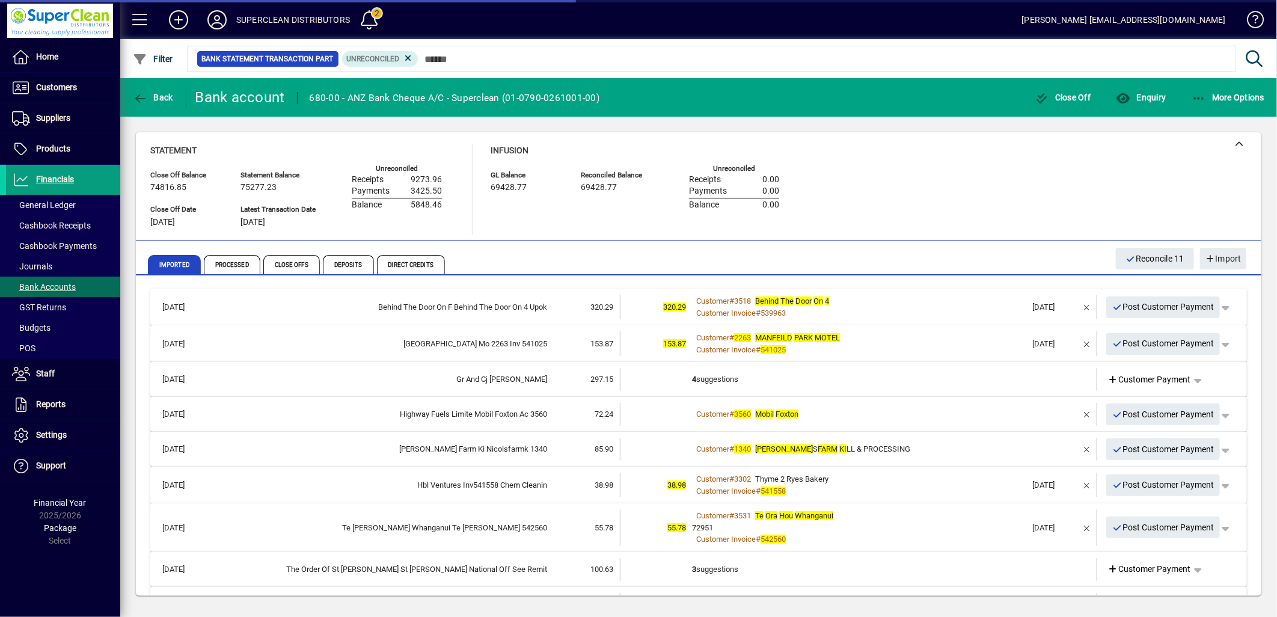
click at [916, 299] on div "Customer # 3518 Behind The Door On 4" at bounding box center [859, 301] width 335 height 12
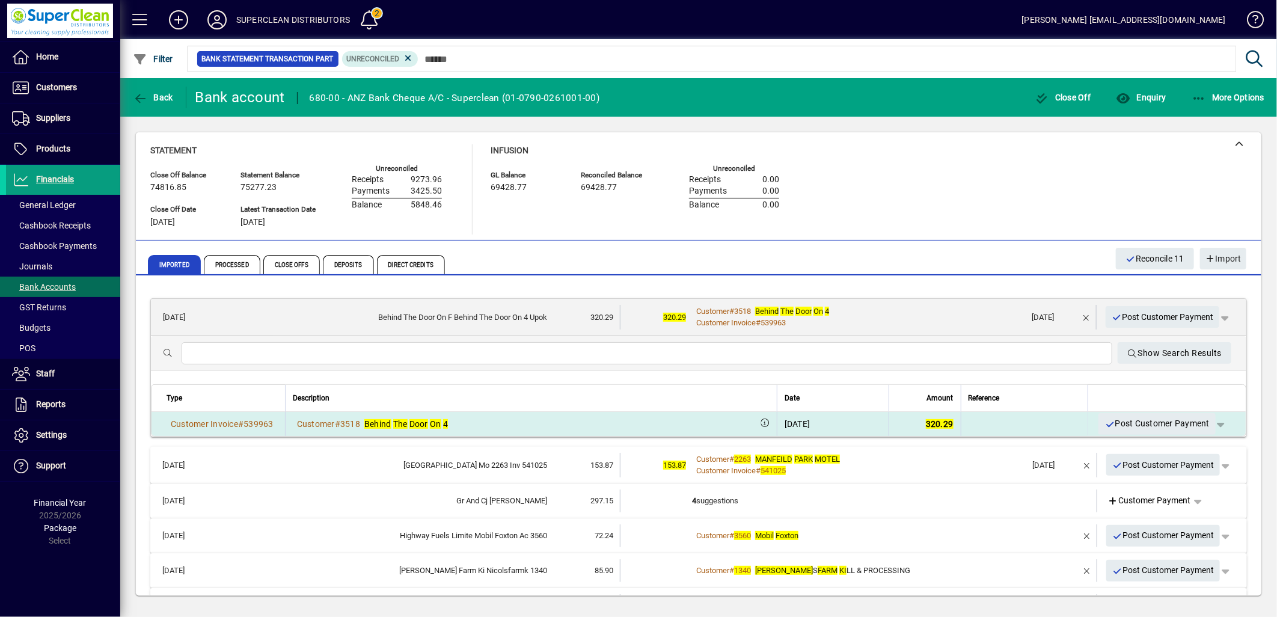
click at [1165, 426] on span "Post Customer Payment" at bounding box center [1157, 424] width 105 height 20
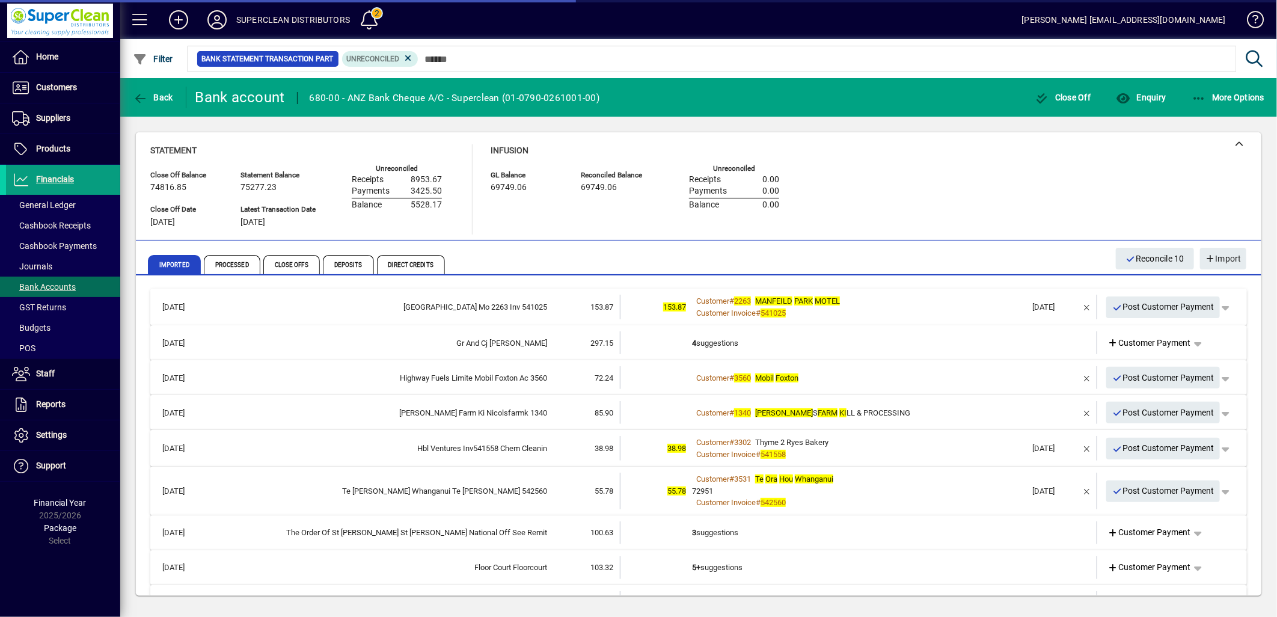
click at [899, 304] on div "Customer # 2263 MANFEILD PARK MOTEL" at bounding box center [859, 301] width 335 height 12
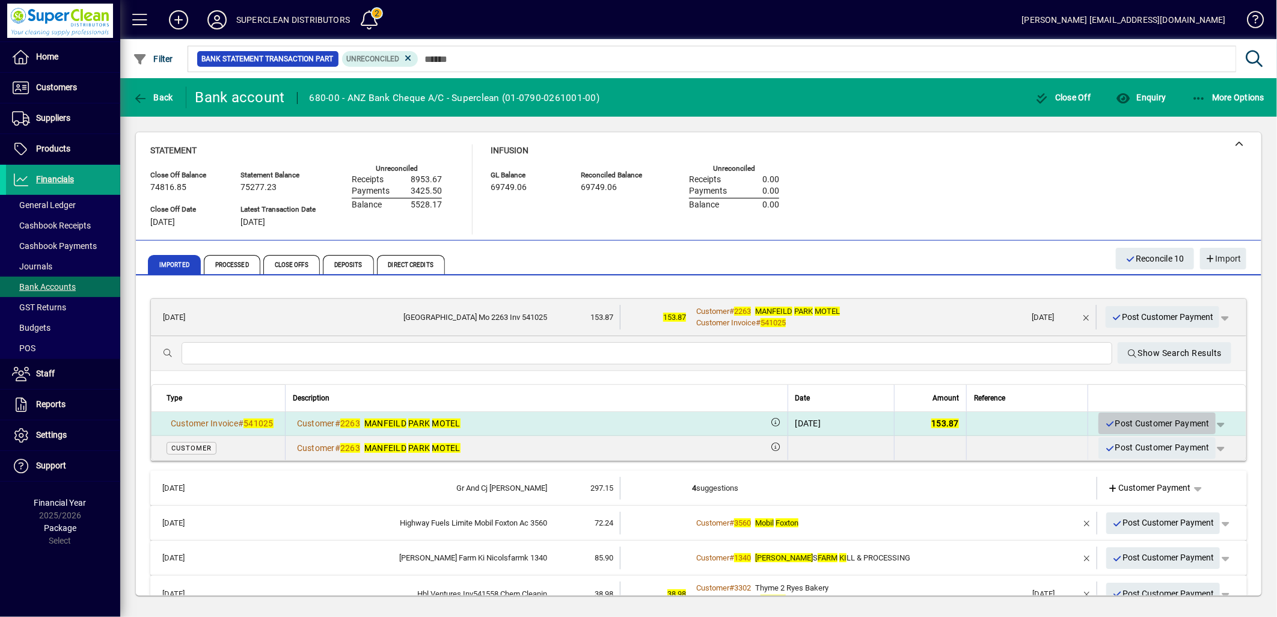
click at [1151, 423] on span "Post Customer Payment" at bounding box center [1157, 424] width 105 height 20
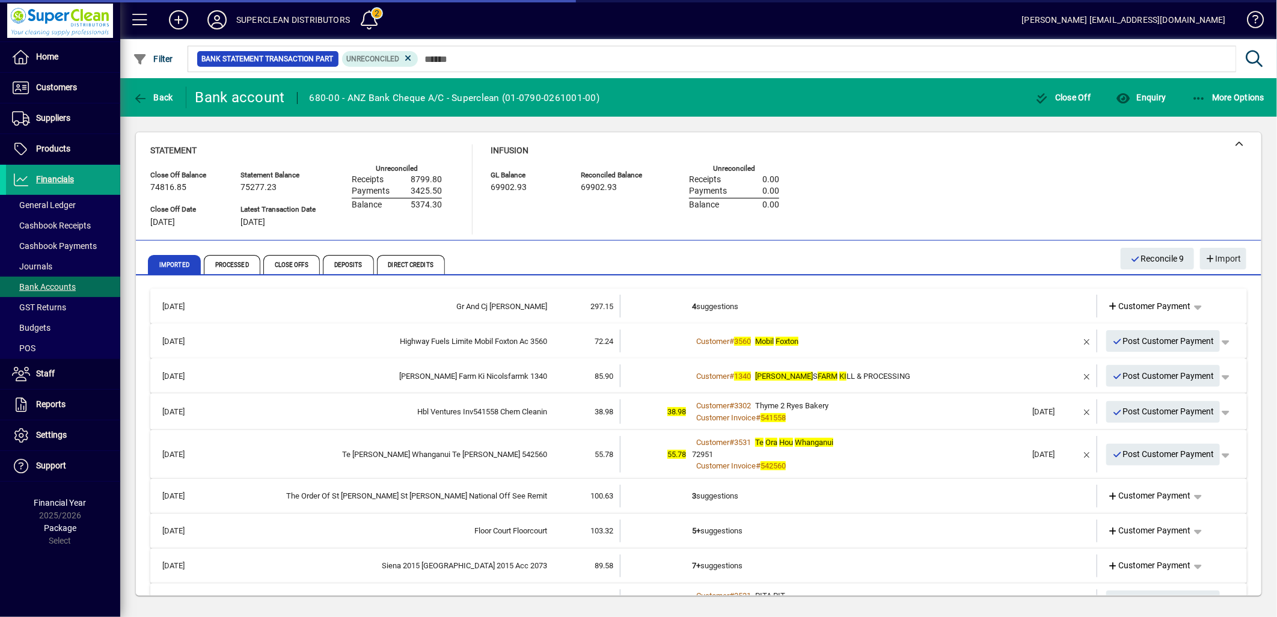
click at [726, 308] on td "4 suggestions" at bounding box center [859, 306] width 335 height 23
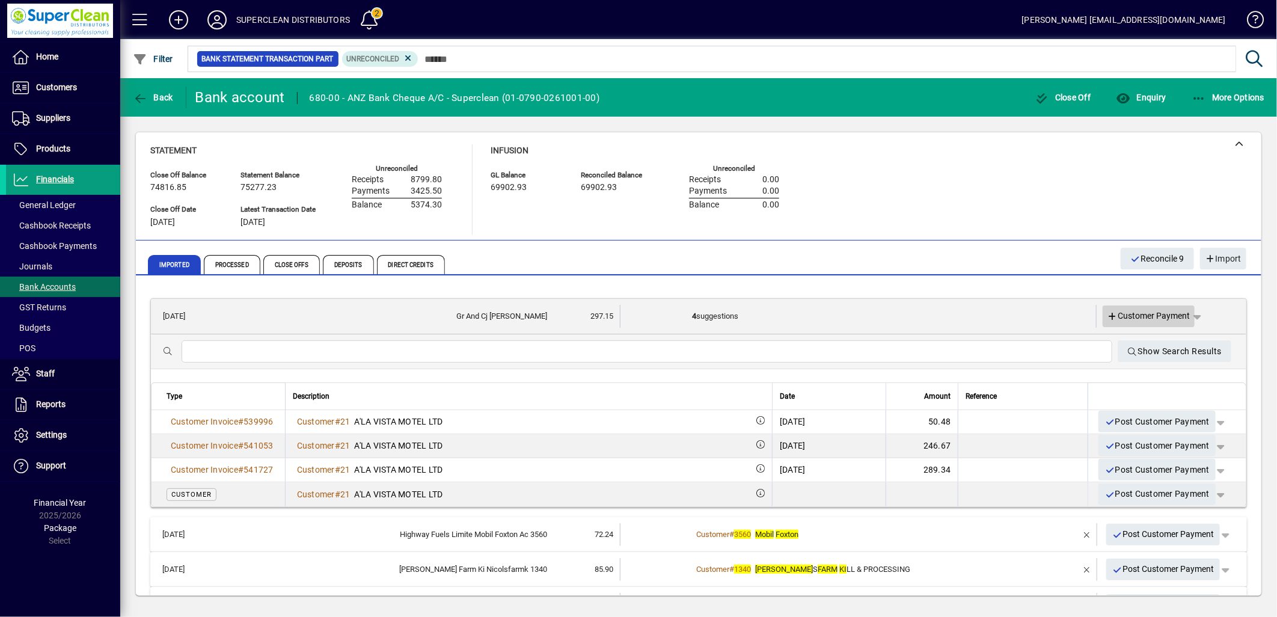
click at [1141, 317] on span "Customer Payment" at bounding box center [1149, 316] width 83 height 13
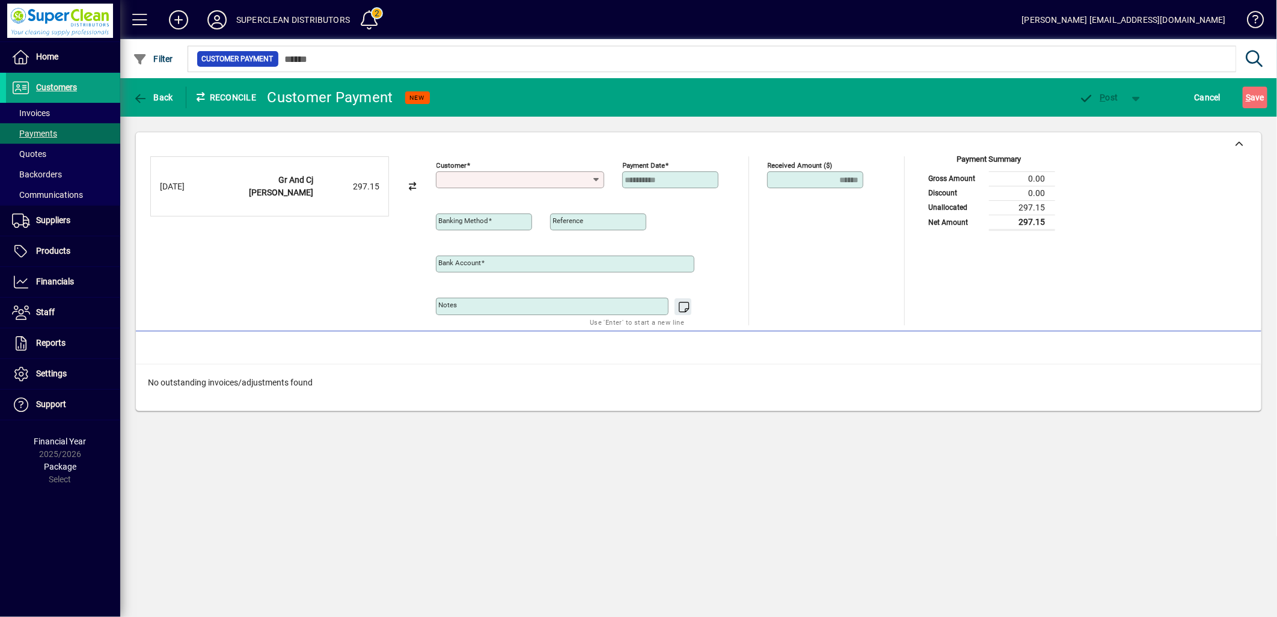
type input "**********"
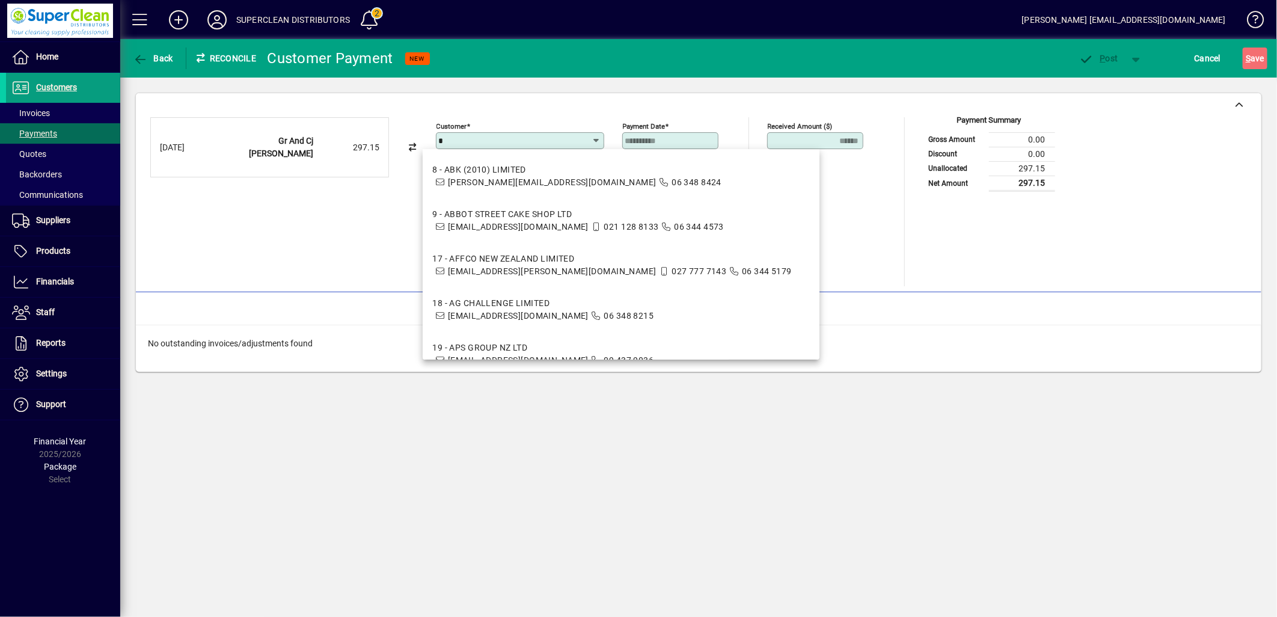
type input "**"
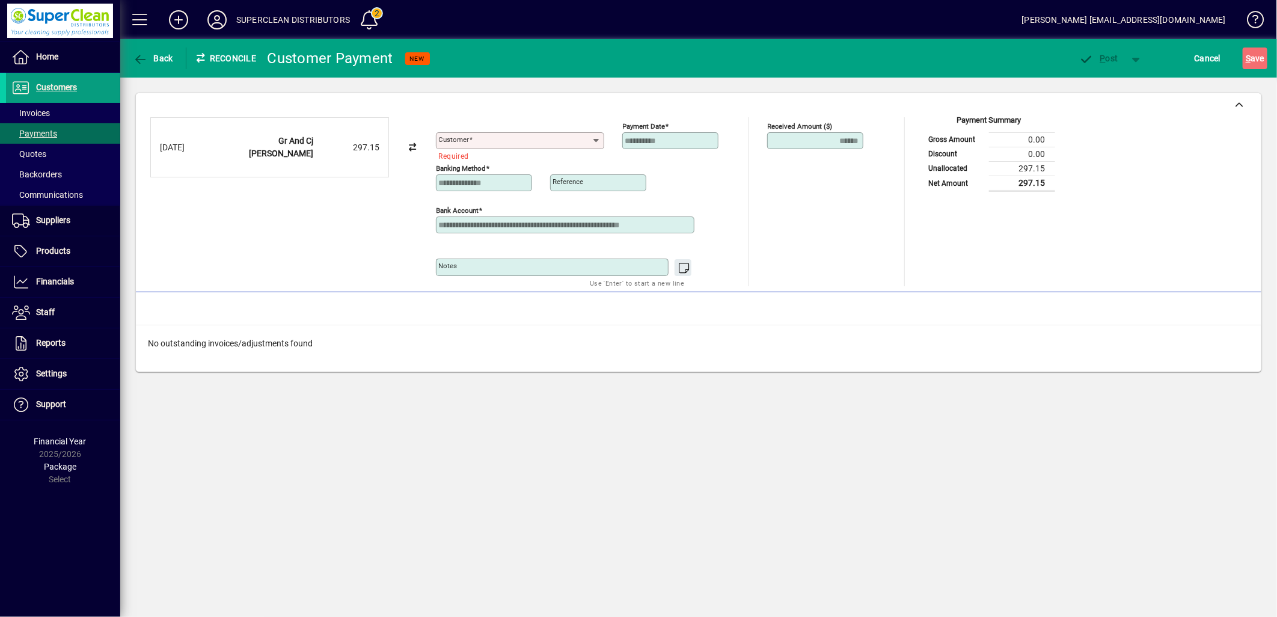
click at [449, 126] on div "Customer" at bounding box center [520, 134] width 168 height 29
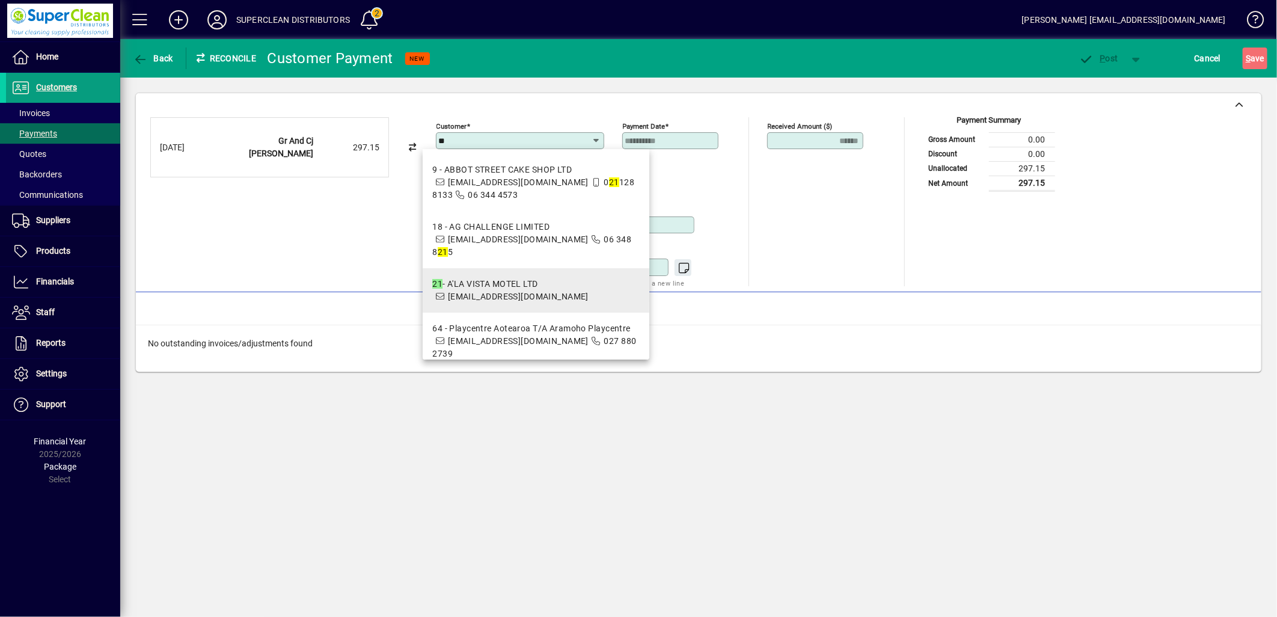
click at [483, 278] on div "21 - A'LA VISTA MOTEL LTD" at bounding box center [510, 284] width 156 height 13
type input "**********"
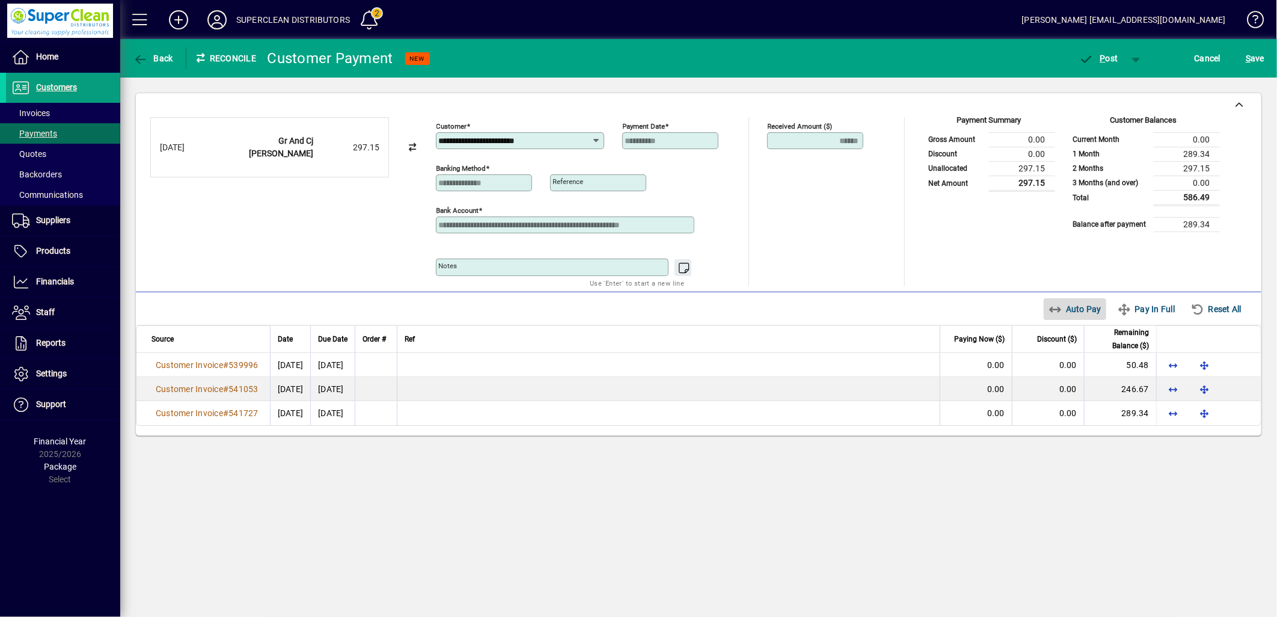
click at [1080, 308] on span "Auto Pay" at bounding box center [1076, 308] width 54 height 19
click at [1103, 64] on span "button" at bounding box center [1098, 58] width 51 height 29
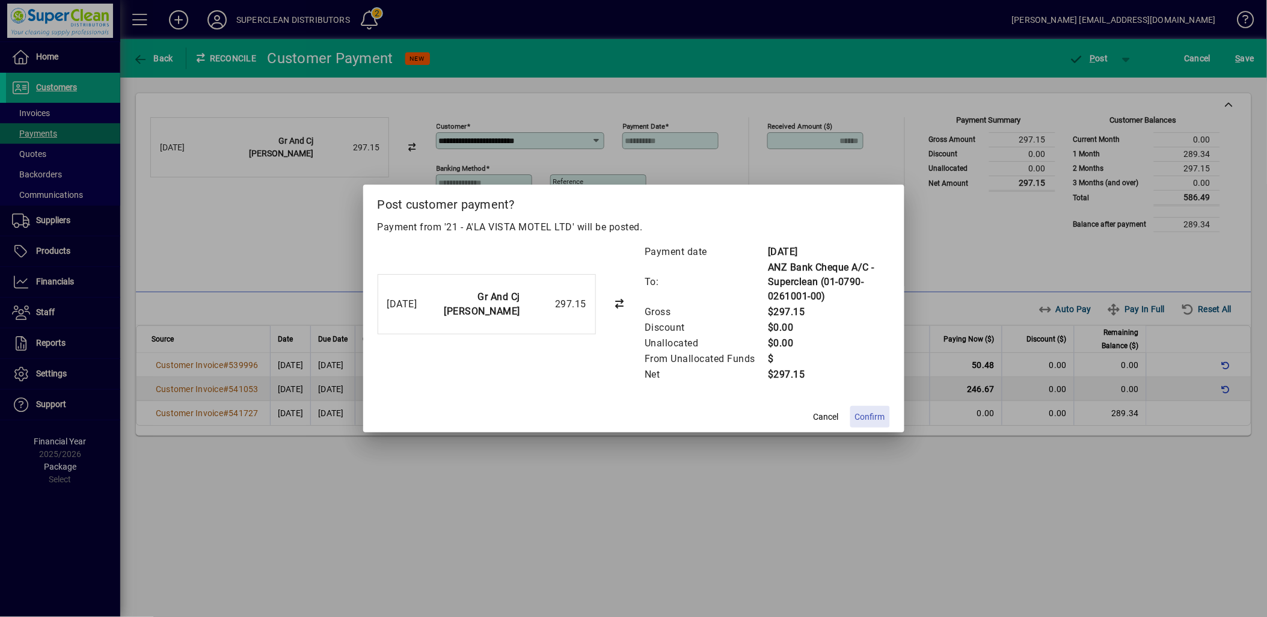
click at [866, 411] on span "Confirm" at bounding box center [870, 417] width 30 height 13
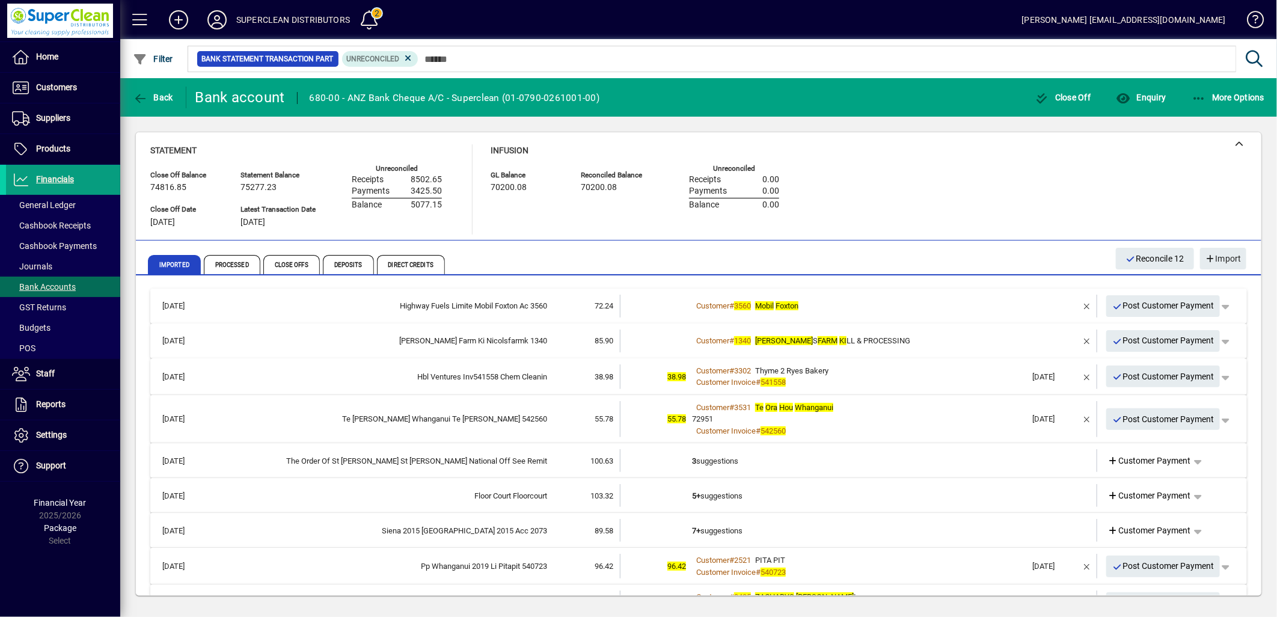
click at [918, 298] on td "Customer # 3560 [PERSON_NAME]" at bounding box center [859, 306] width 335 height 23
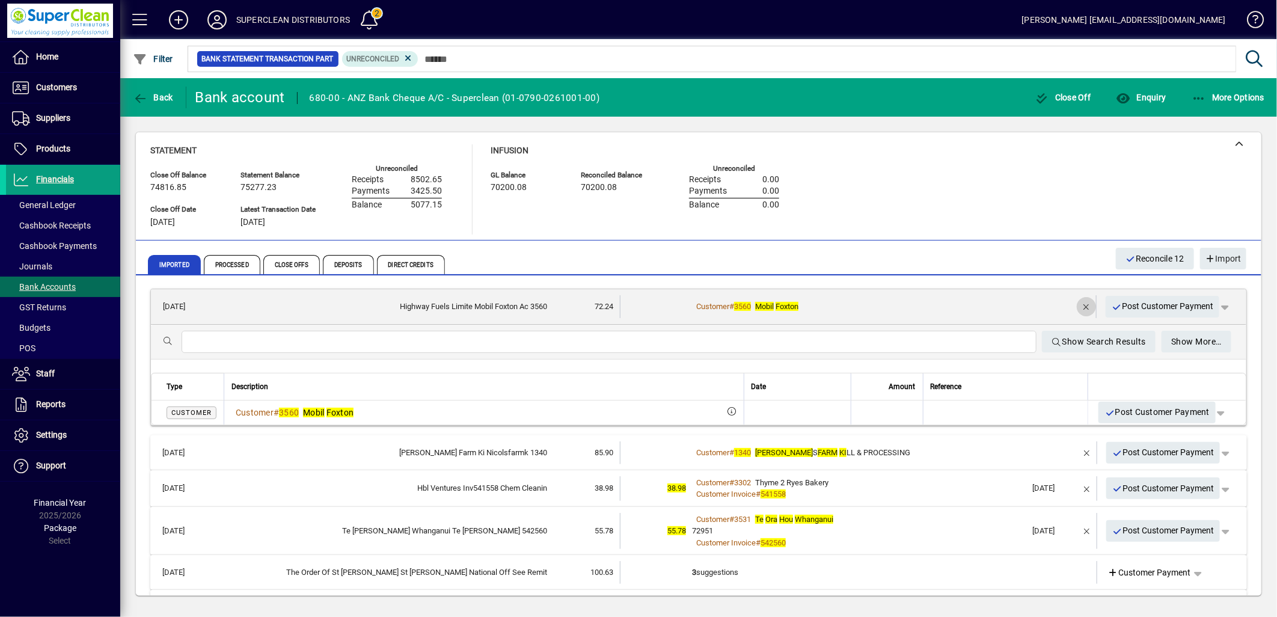
click at [1072, 310] on span "button" at bounding box center [1086, 306] width 29 height 29
click at [1134, 313] on span at bounding box center [1149, 306] width 93 height 29
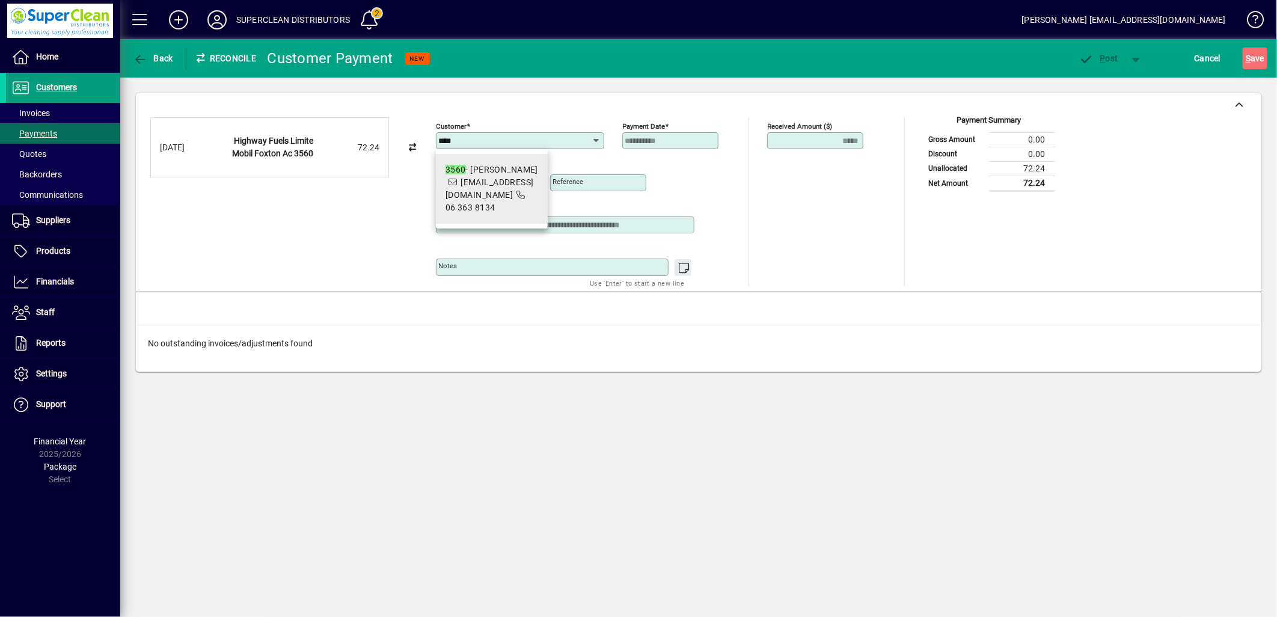
click at [485, 174] on div "3560 - [PERSON_NAME]" at bounding box center [492, 170] width 93 height 13
type input "**********"
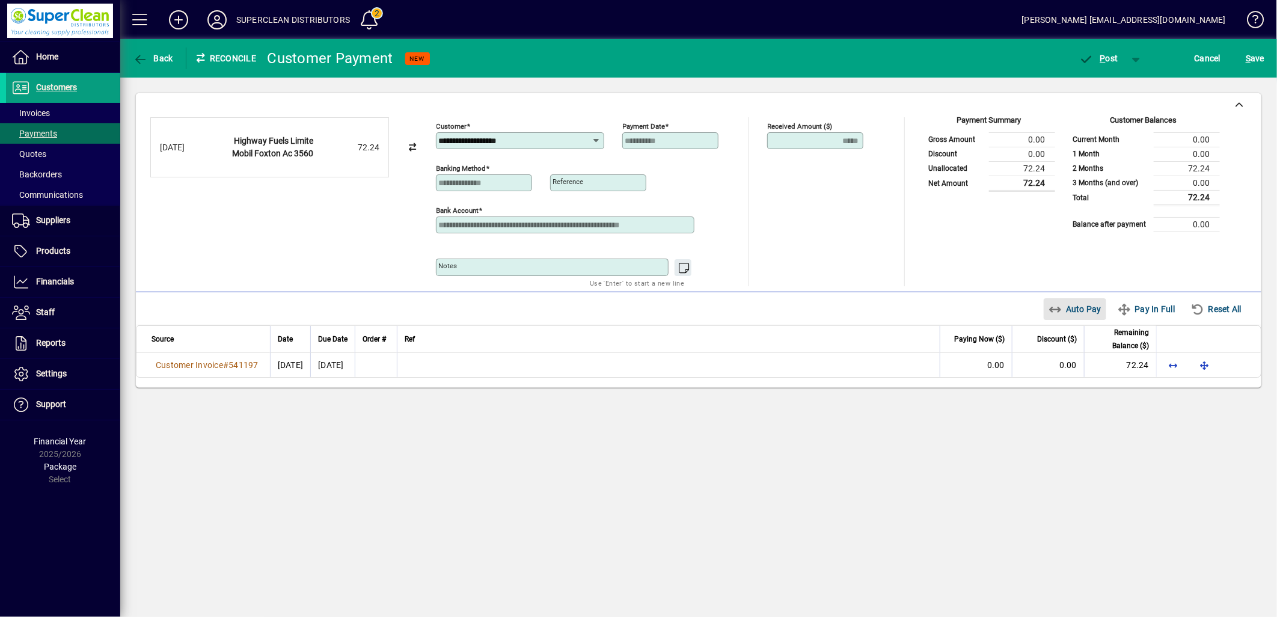
click at [1084, 316] on span "Auto Pay" at bounding box center [1076, 308] width 54 height 19
click at [1099, 70] on span "button" at bounding box center [1098, 58] width 51 height 29
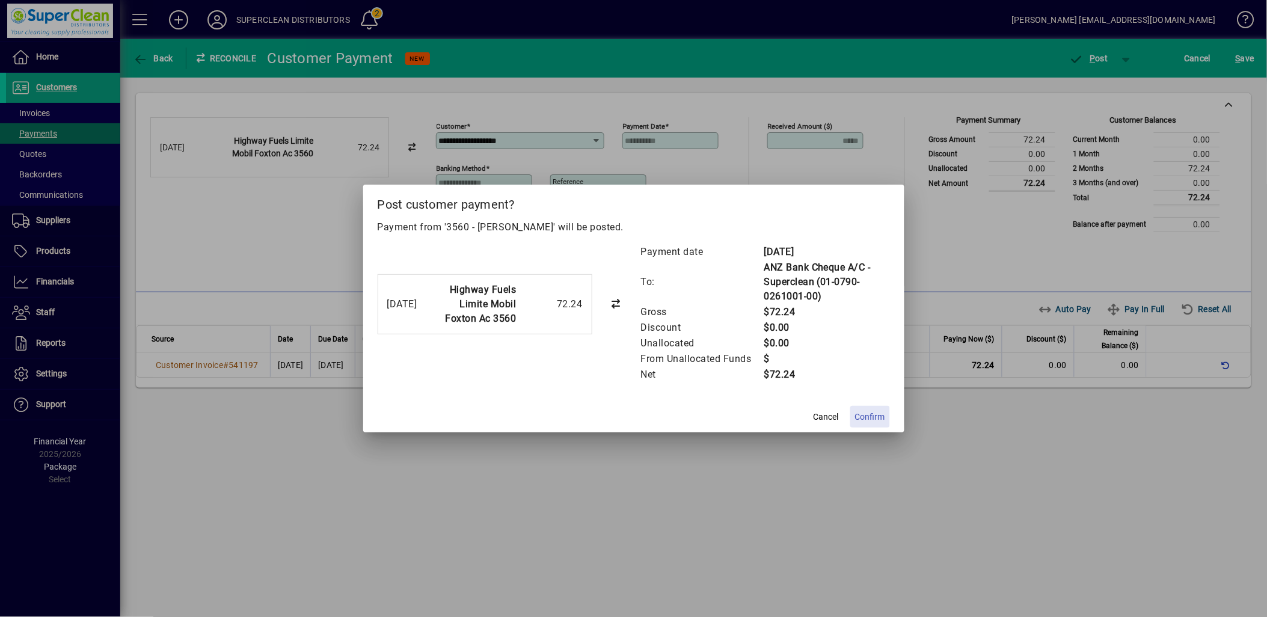
click at [881, 411] on span "Confirm" at bounding box center [870, 417] width 30 height 13
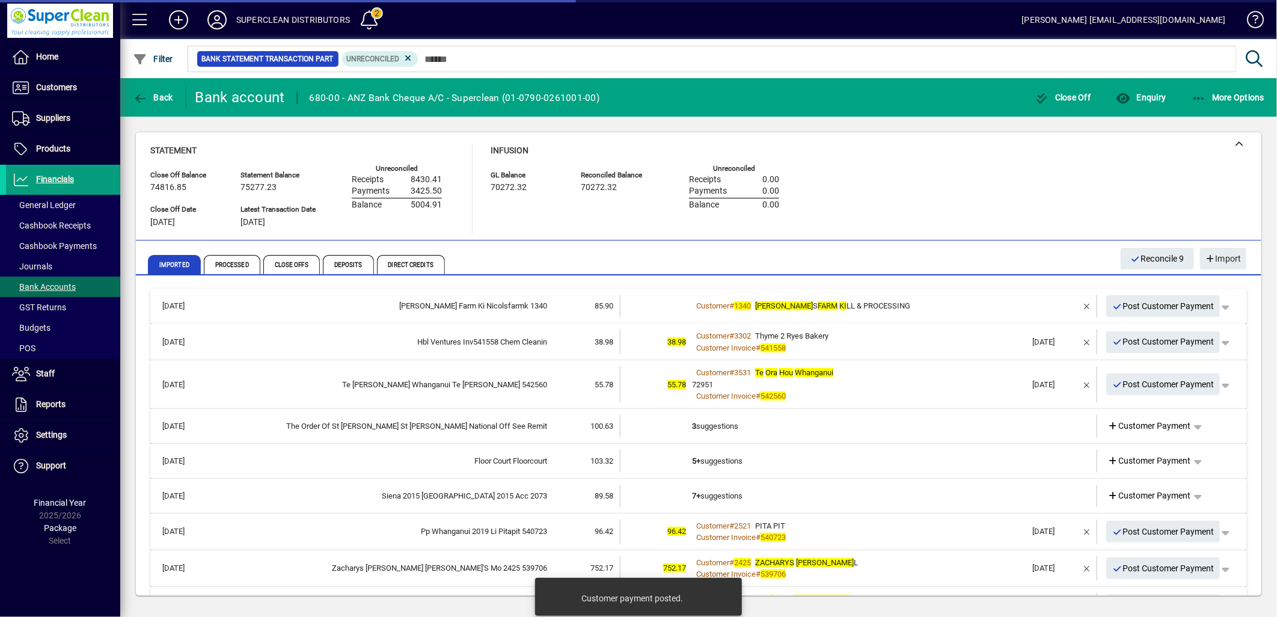
click at [826, 302] on span "[PERSON_NAME] S FARM KI LL & PROCESSING" at bounding box center [832, 305] width 155 height 9
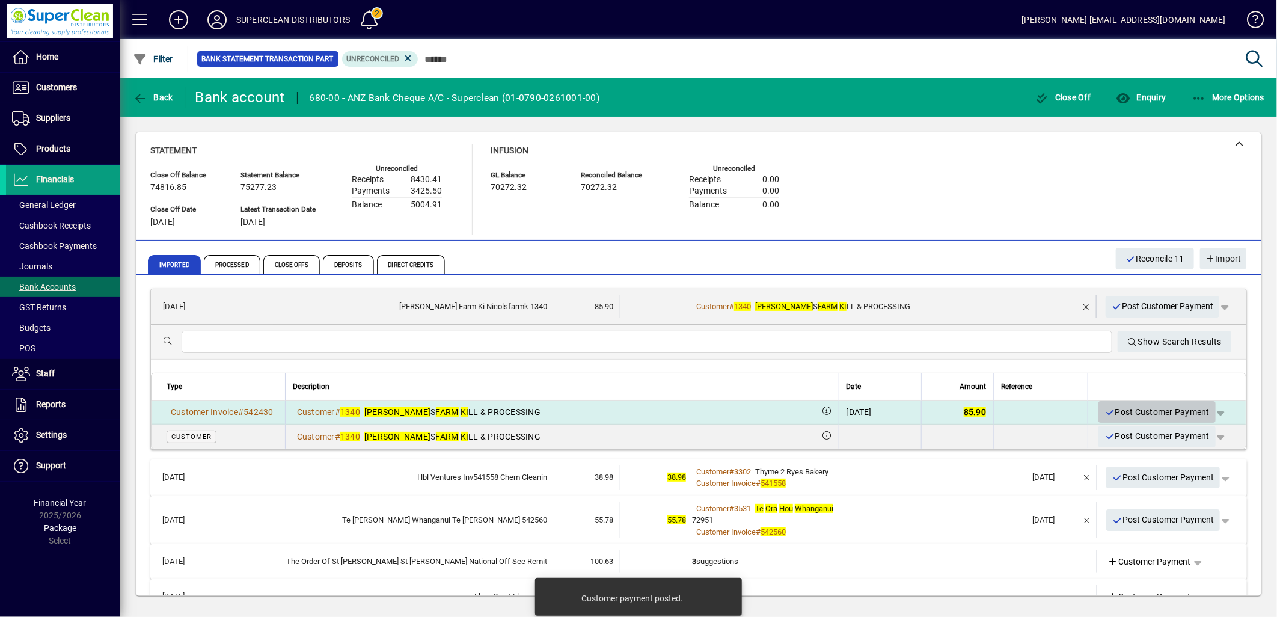
click at [1151, 409] on span "Post Customer Payment" at bounding box center [1157, 412] width 105 height 20
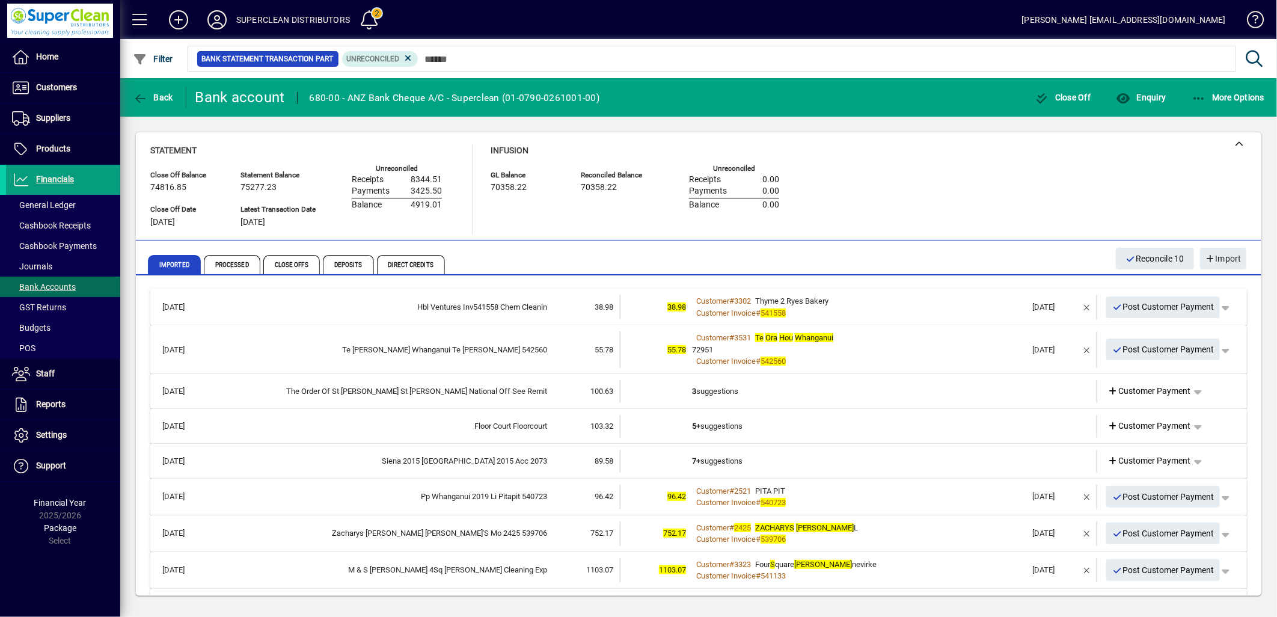
click at [874, 309] on div "Customer Invoice # 541558" at bounding box center [859, 313] width 335 height 12
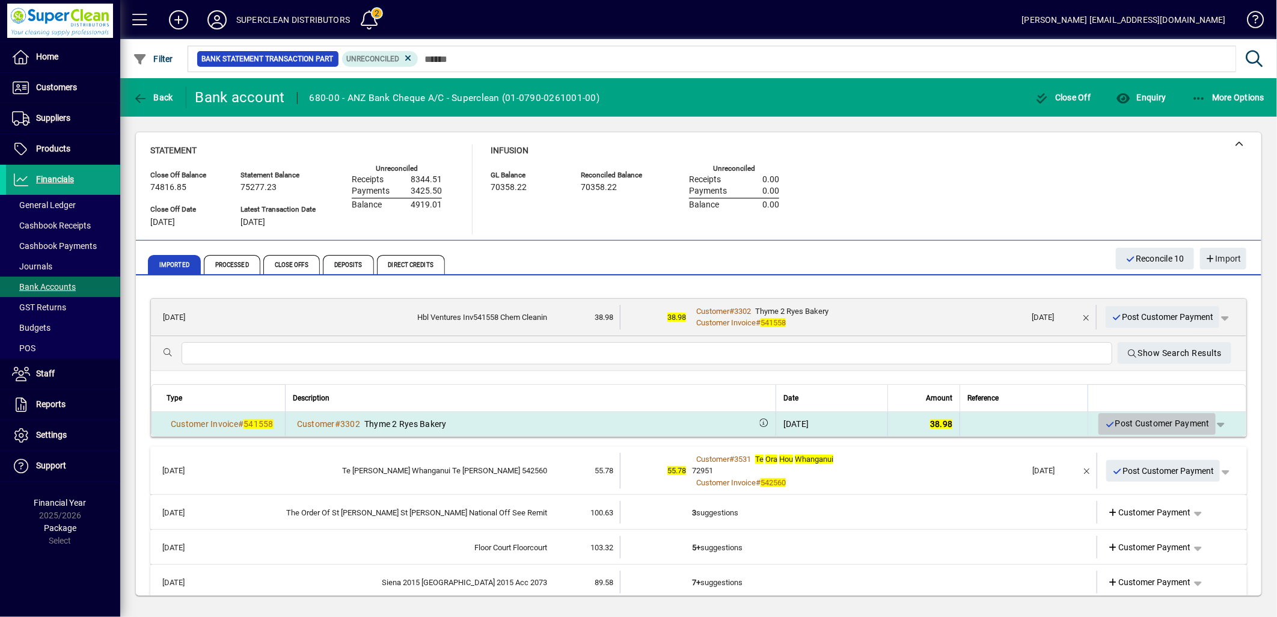
click at [1142, 426] on span "Post Customer Payment" at bounding box center [1157, 424] width 105 height 20
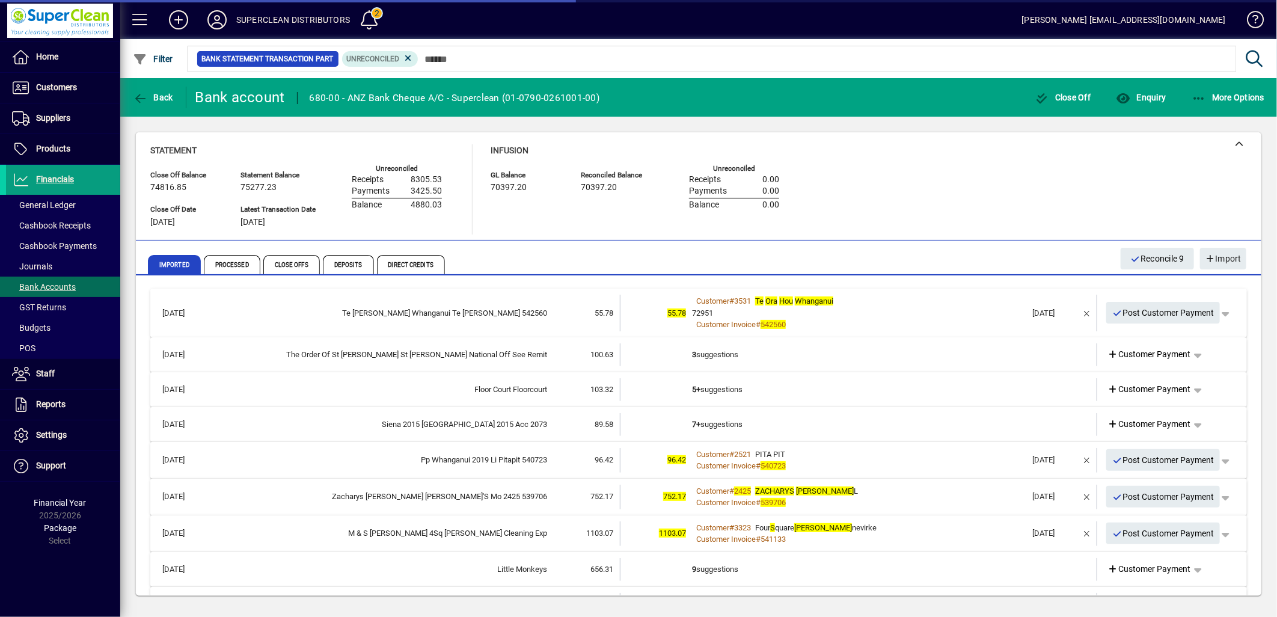
click at [915, 314] on div "72951" at bounding box center [859, 313] width 335 height 12
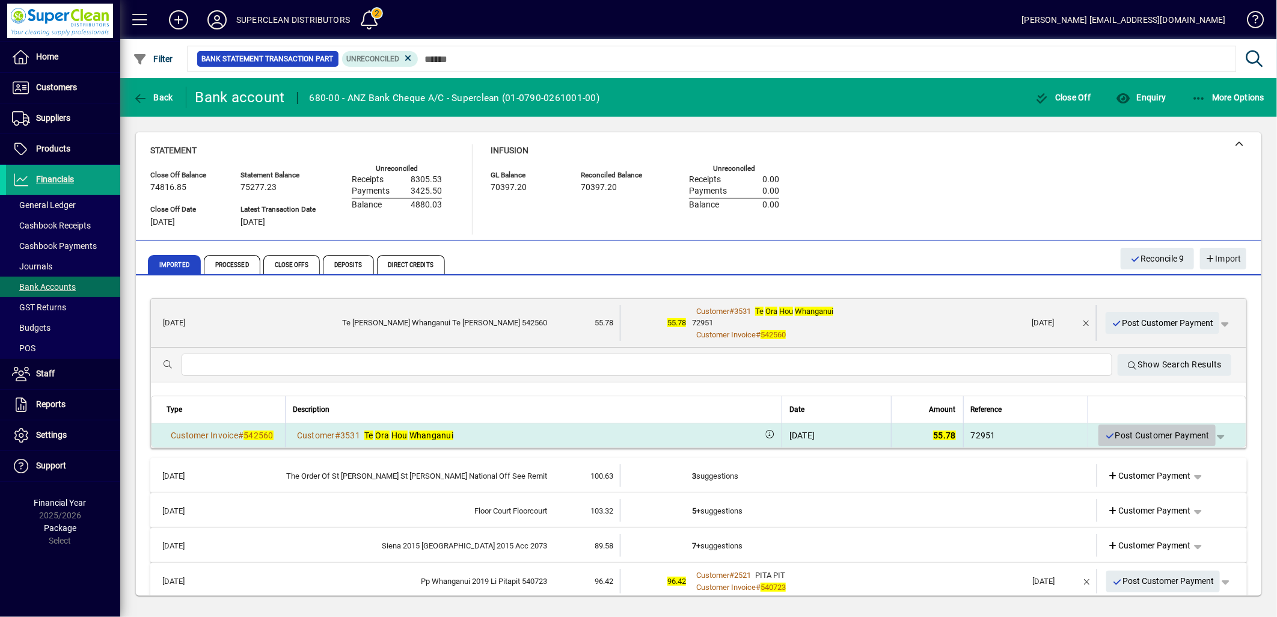
click at [1150, 440] on span "Post Customer Payment" at bounding box center [1157, 436] width 105 height 20
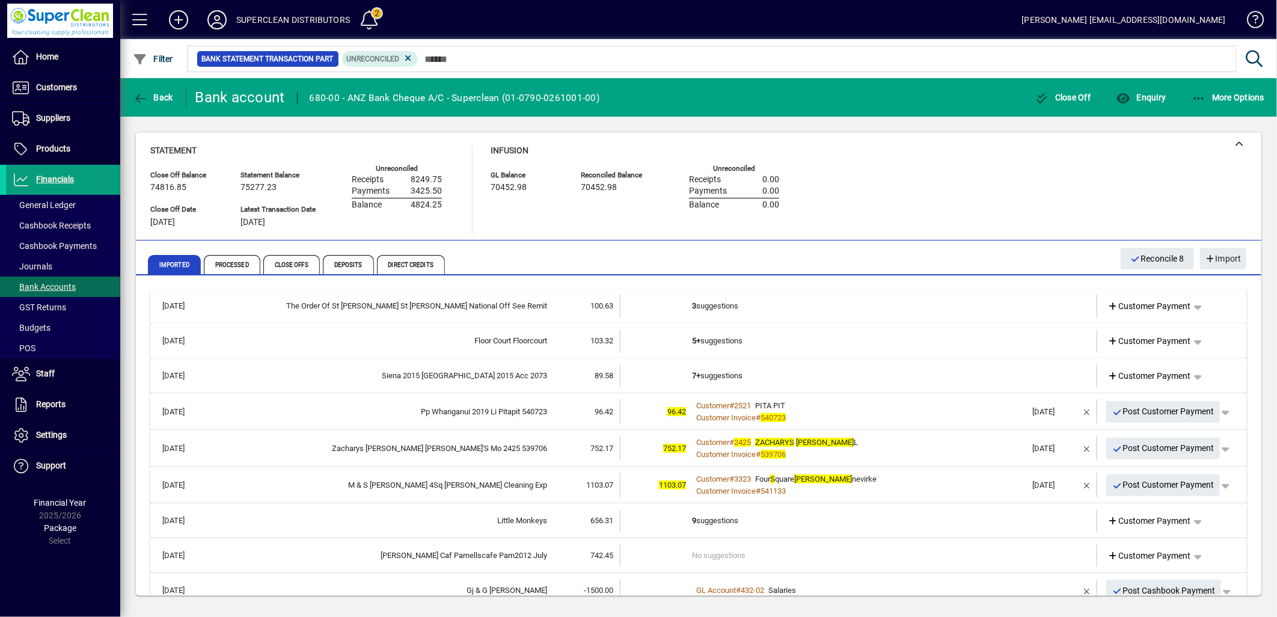
click at [725, 304] on td "3 suggestions" at bounding box center [859, 306] width 335 height 23
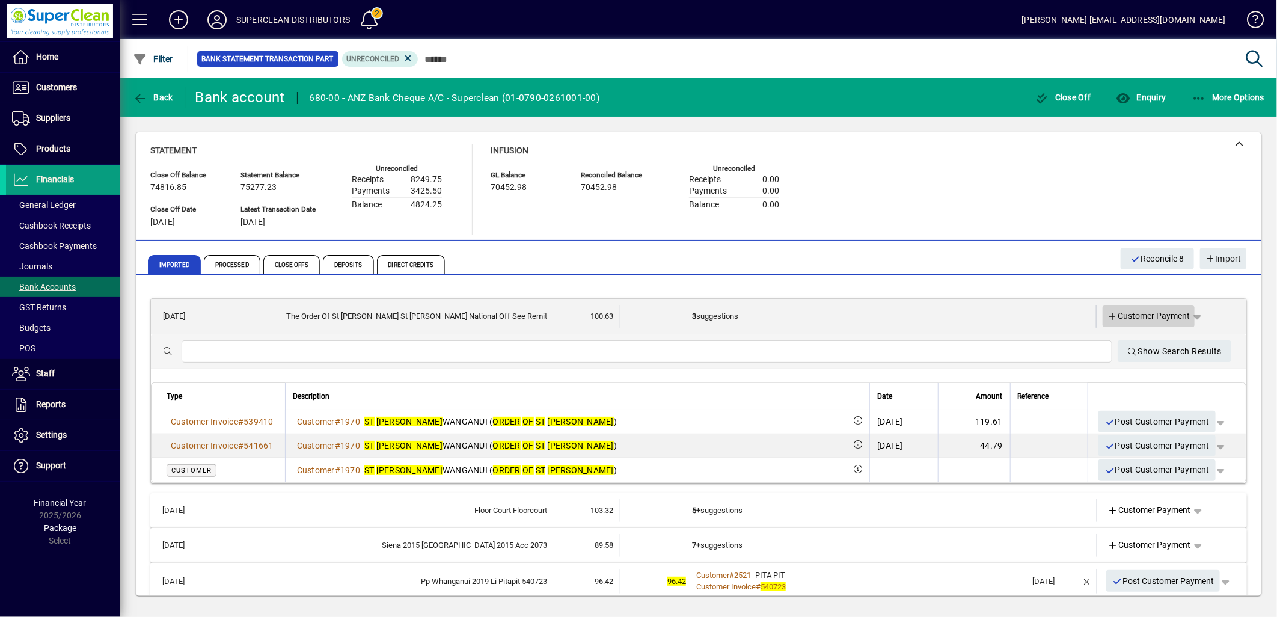
click at [1148, 313] on span "Customer Payment" at bounding box center [1149, 316] width 83 height 13
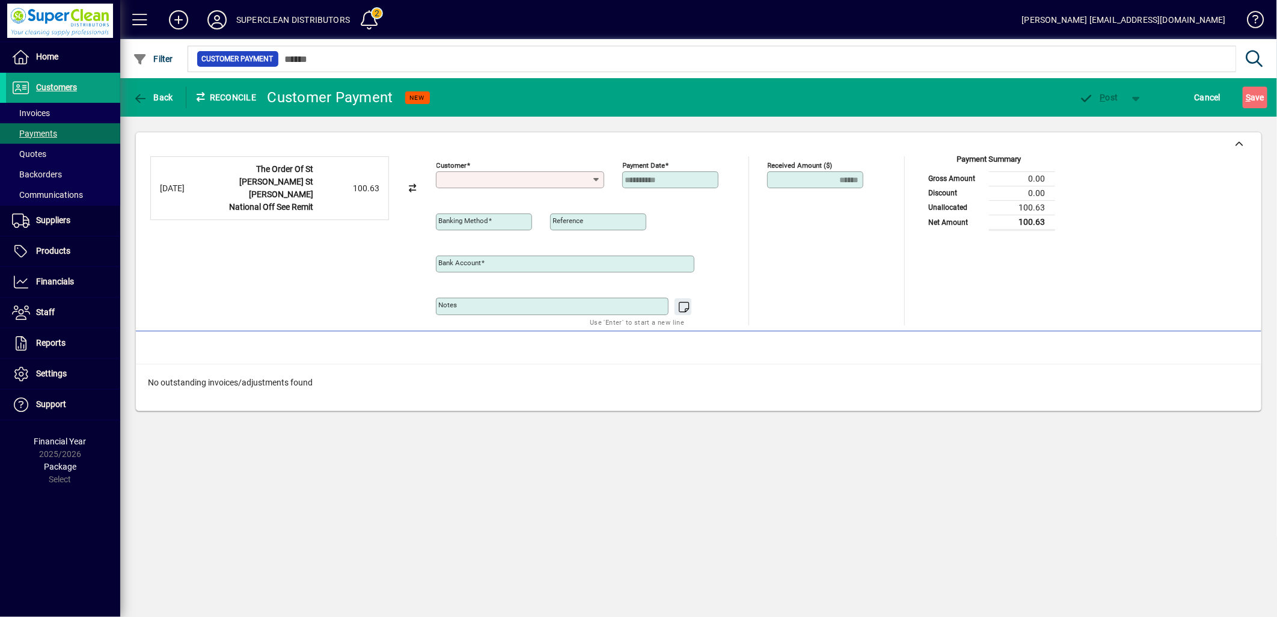
type input "**********"
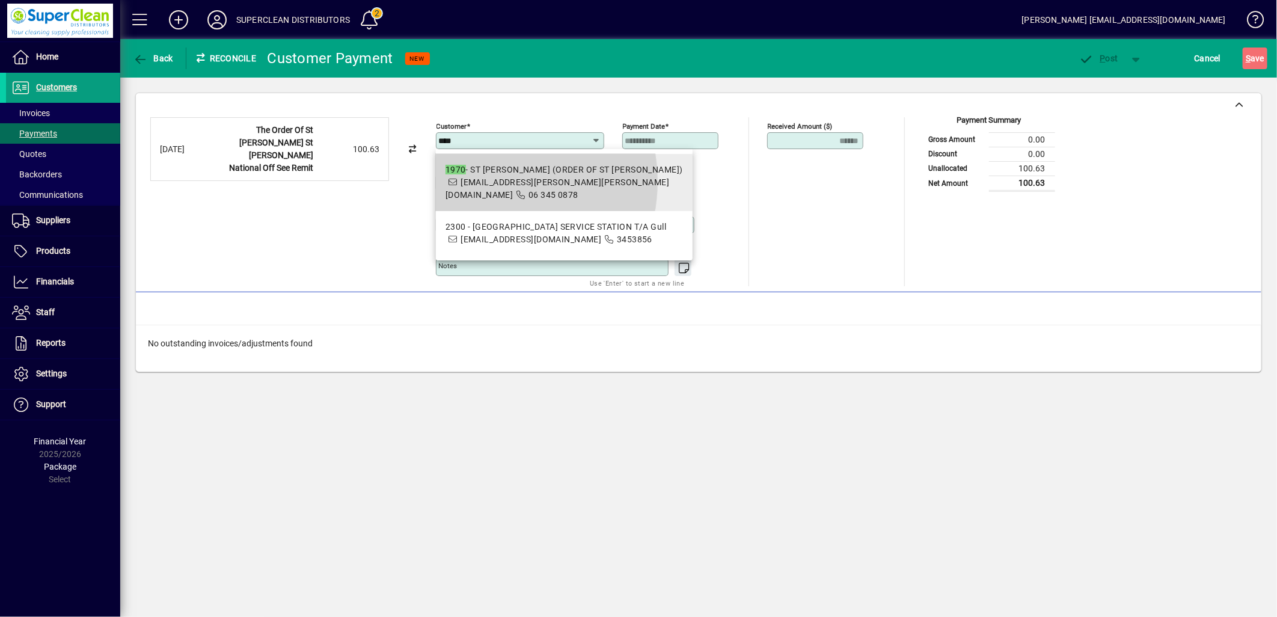
click at [482, 182] on span "[EMAIL_ADDRESS][PERSON_NAME][PERSON_NAME][DOMAIN_NAME]" at bounding box center [558, 188] width 224 height 22
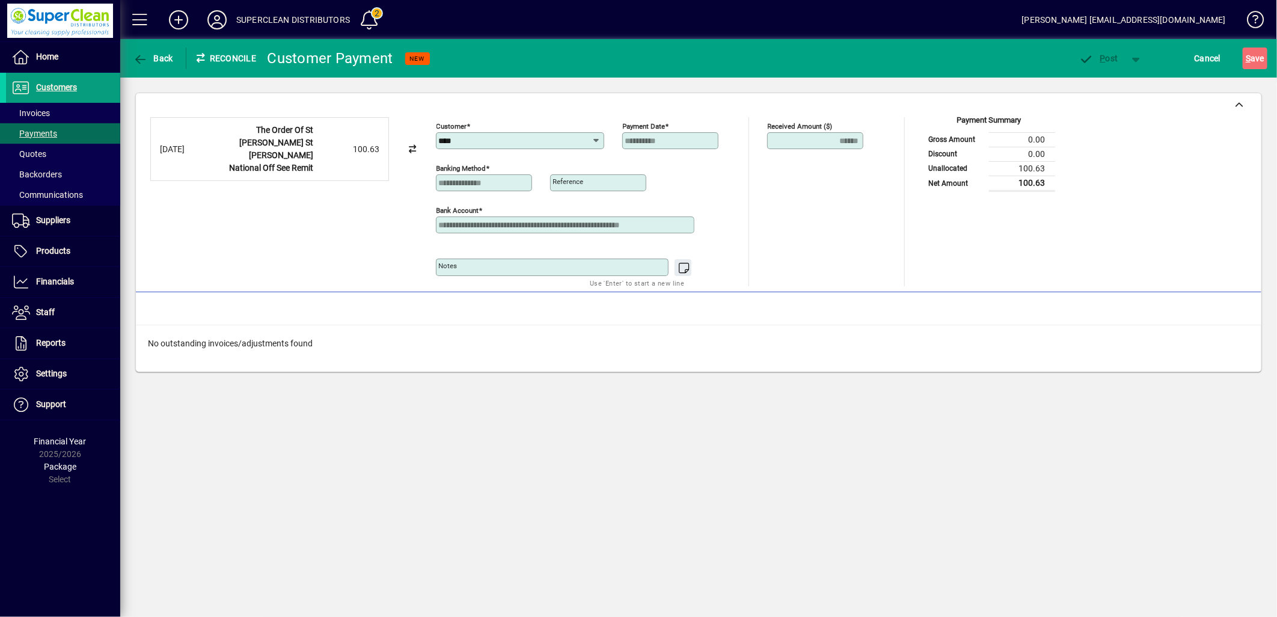
type input "**********"
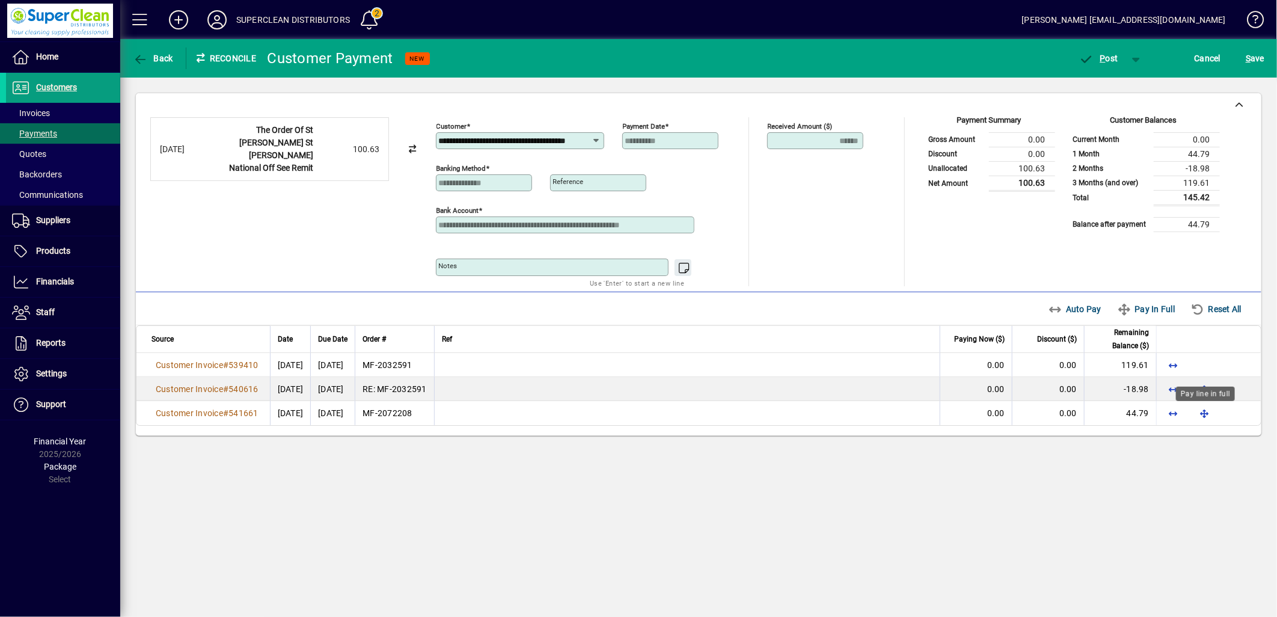
click at [1201, 390] on div "Pay line in full" at bounding box center [1205, 394] width 59 height 14
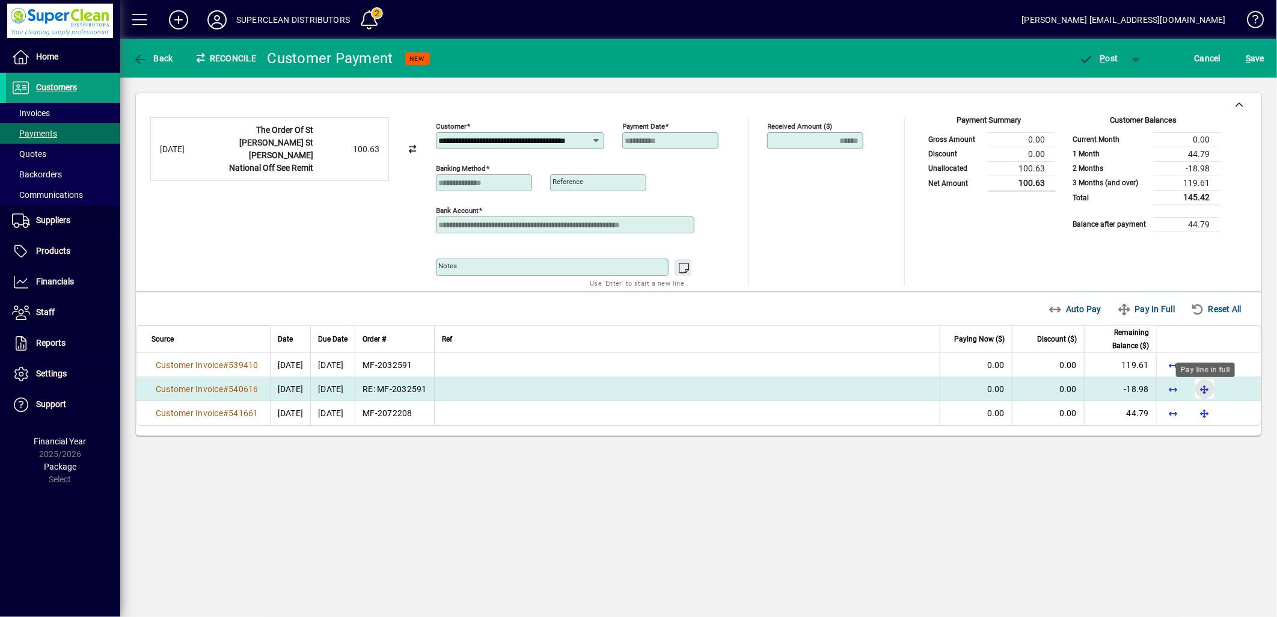
click at [1195, 389] on span "button" at bounding box center [1204, 389] width 29 height 29
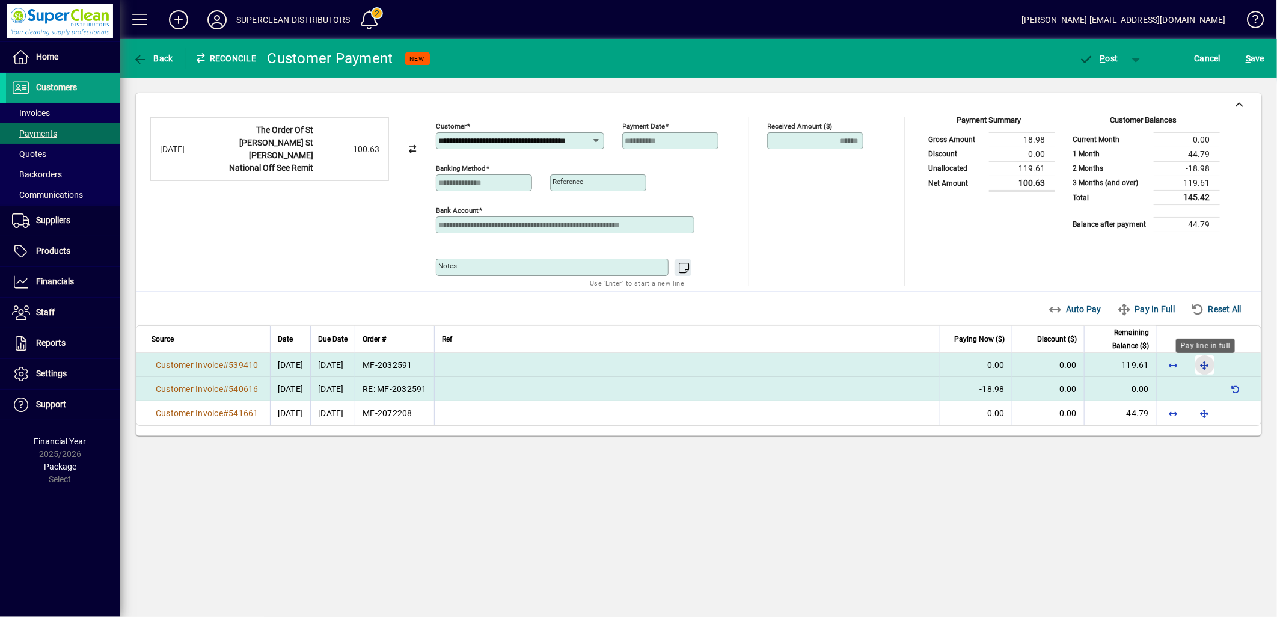
click at [1199, 370] on span "button" at bounding box center [1204, 365] width 29 height 29
click at [1112, 64] on span "button" at bounding box center [1098, 58] width 51 height 29
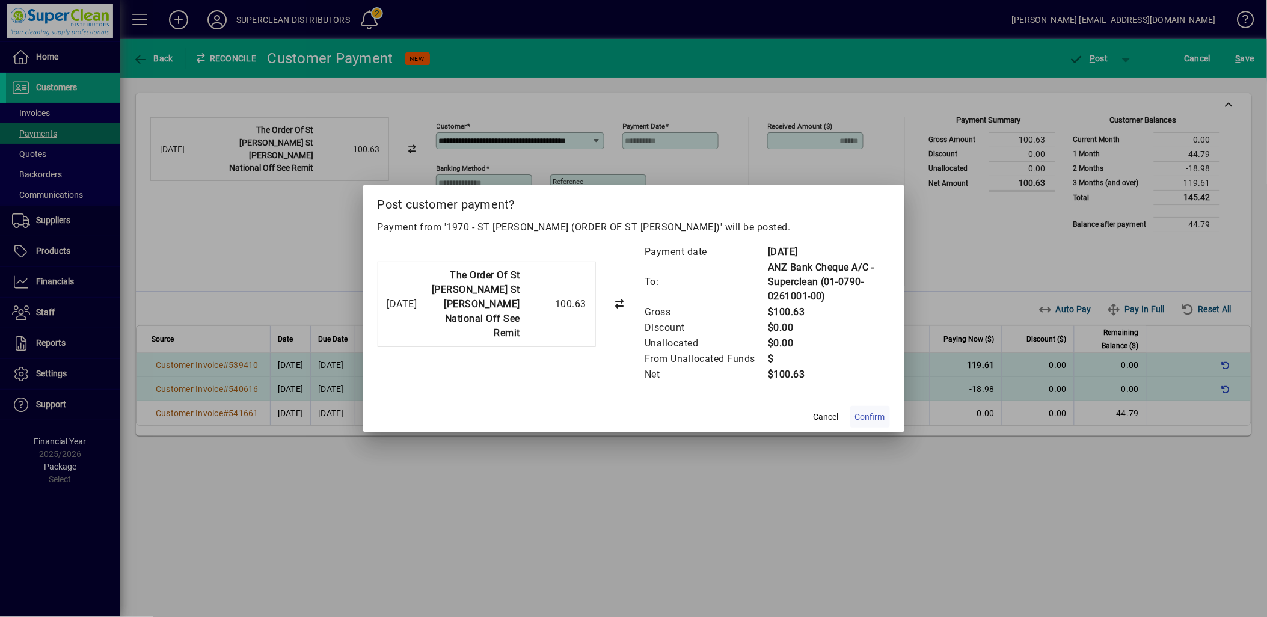
click at [875, 418] on span "Confirm" at bounding box center [870, 417] width 30 height 13
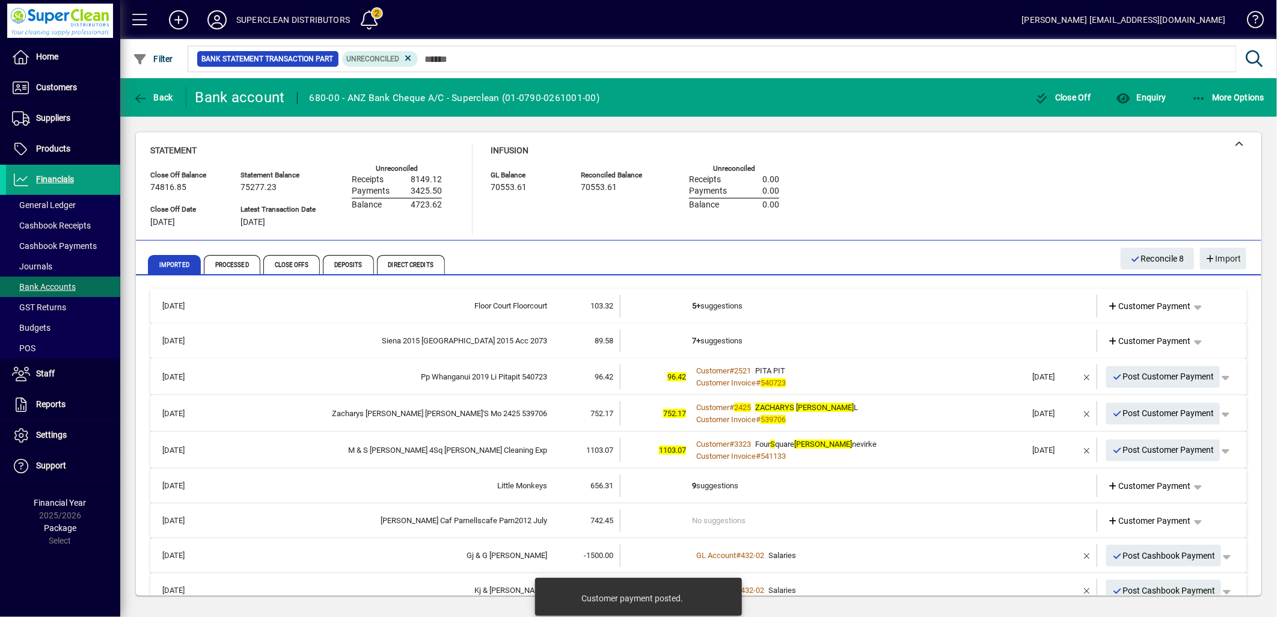
click at [705, 301] on td "5+ suggestions" at bounding box center [859, 306] width 335 height 23
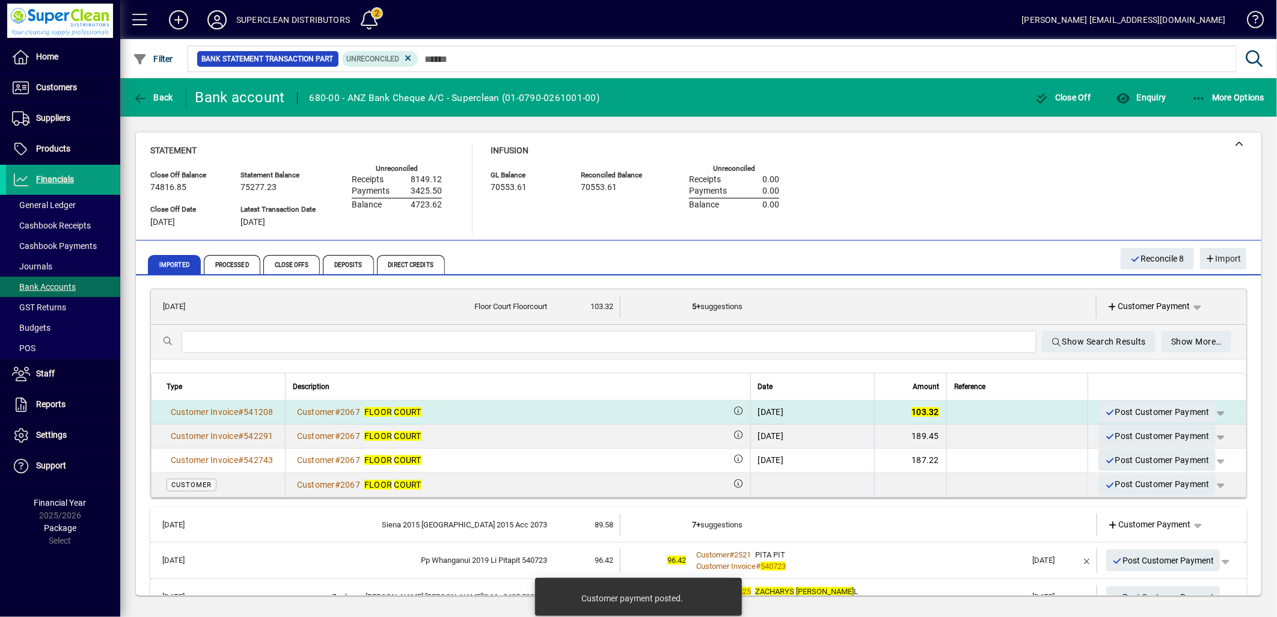
click at [1173, 409] on span "Post Customer Payment" at bounding box center [1157, 412] width 105 height 20
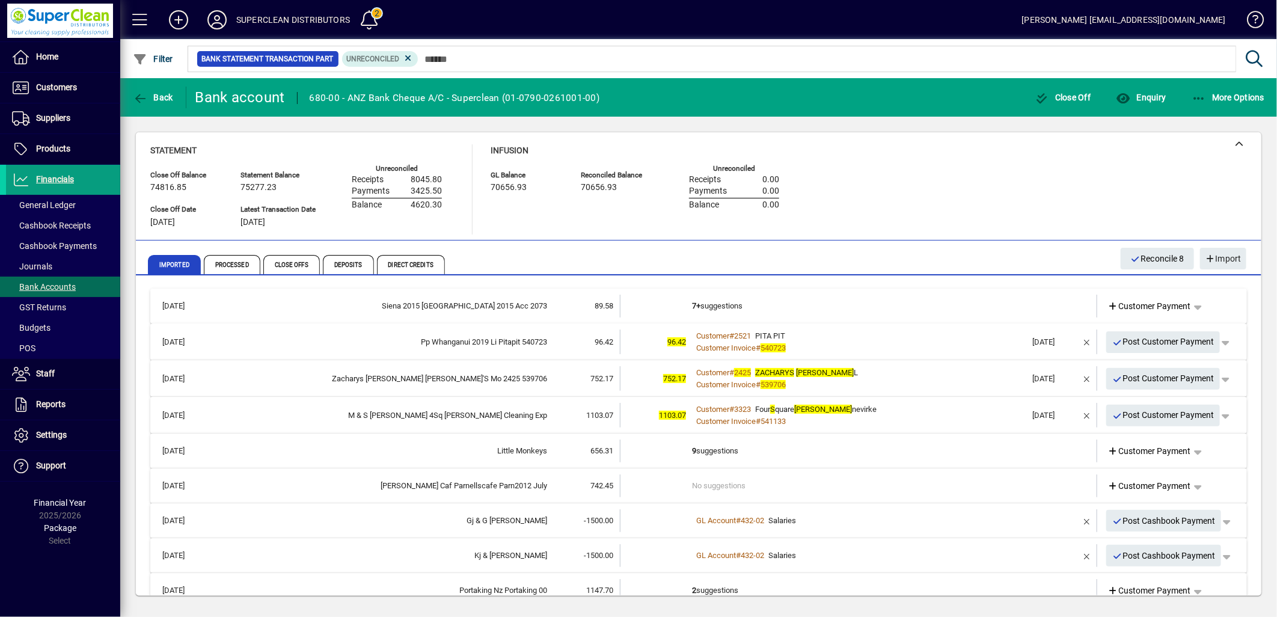
click at [732, 310] on td "7+ suggestions" at bounding box center [859, 306] width 335 height 23
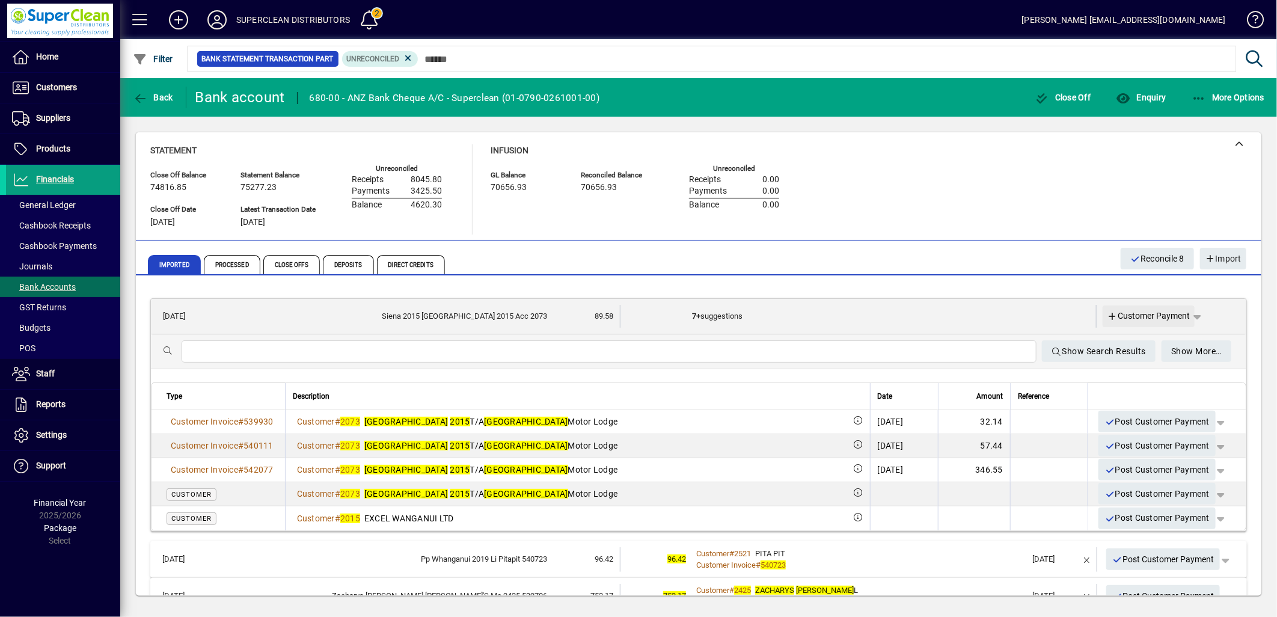
click at [1150, 311] on span "Customer Payment" at bounding box center [1149, 316] width 83 height 13
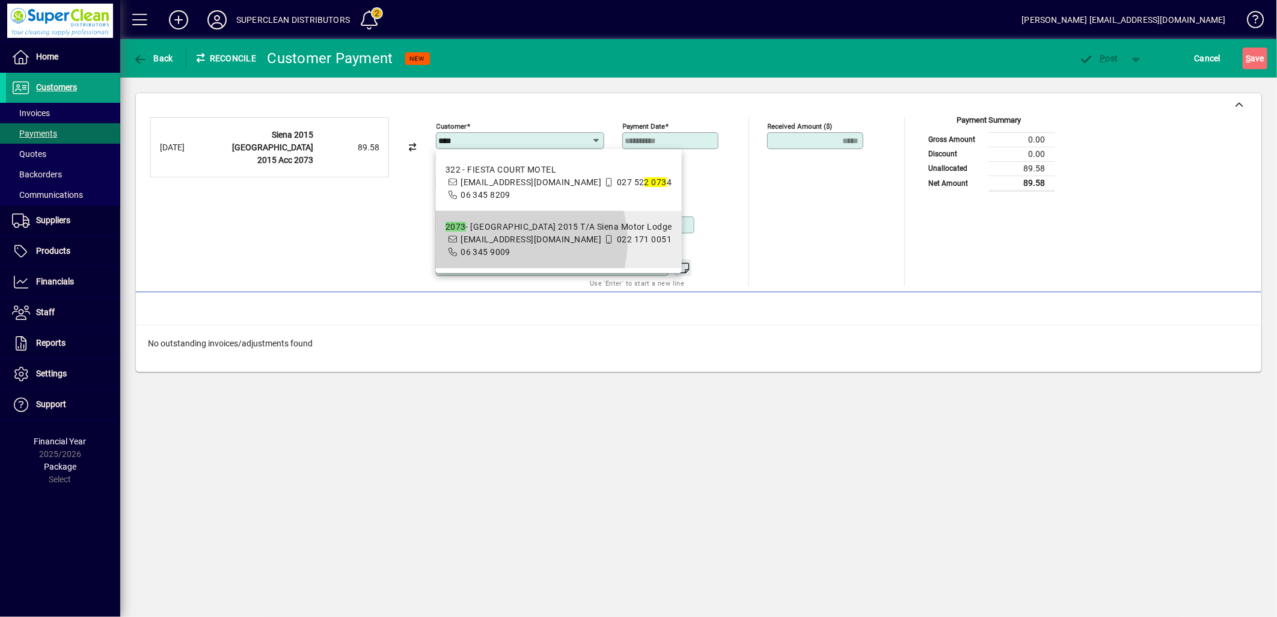
click at [507, 241] on span "[EMAIL_ADDRESS][DOMAIN_NAME]" at bounding box center [531, 239] width 141 height 10
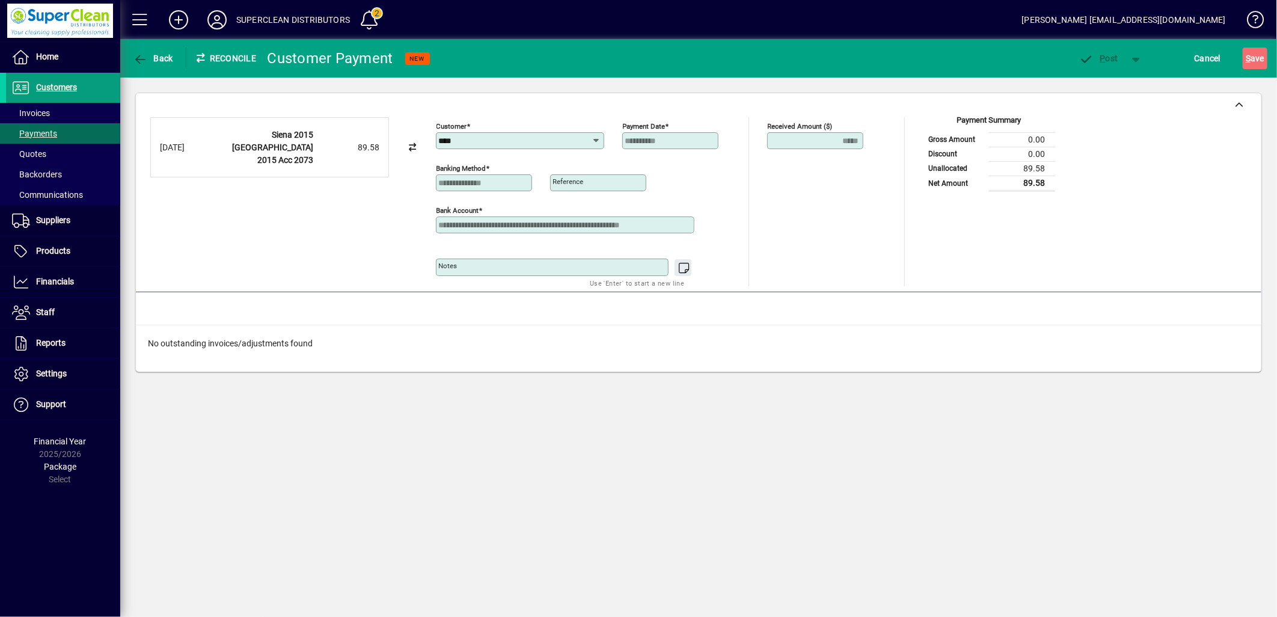
type input "**********"
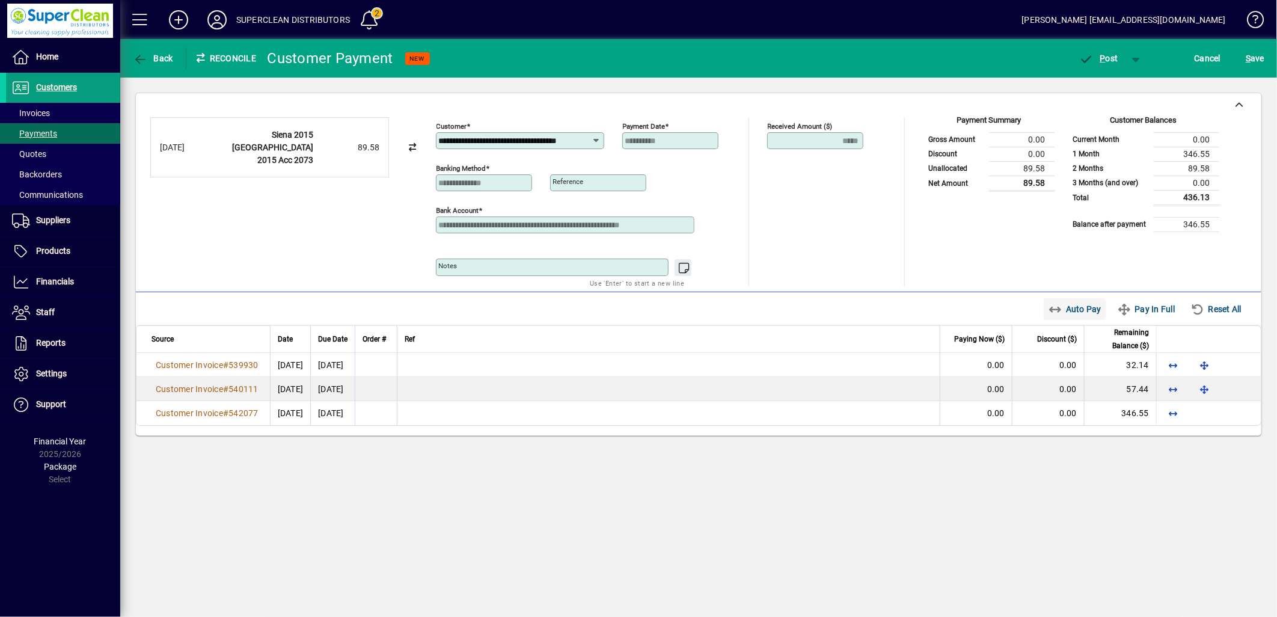
click at [1084, 311] on span "Auto Pay" at bounding box center [1076, 308] width 54 height 19
click at [1103, 63] on span "button" at bounding box center [1098, 58] width 51 height 29
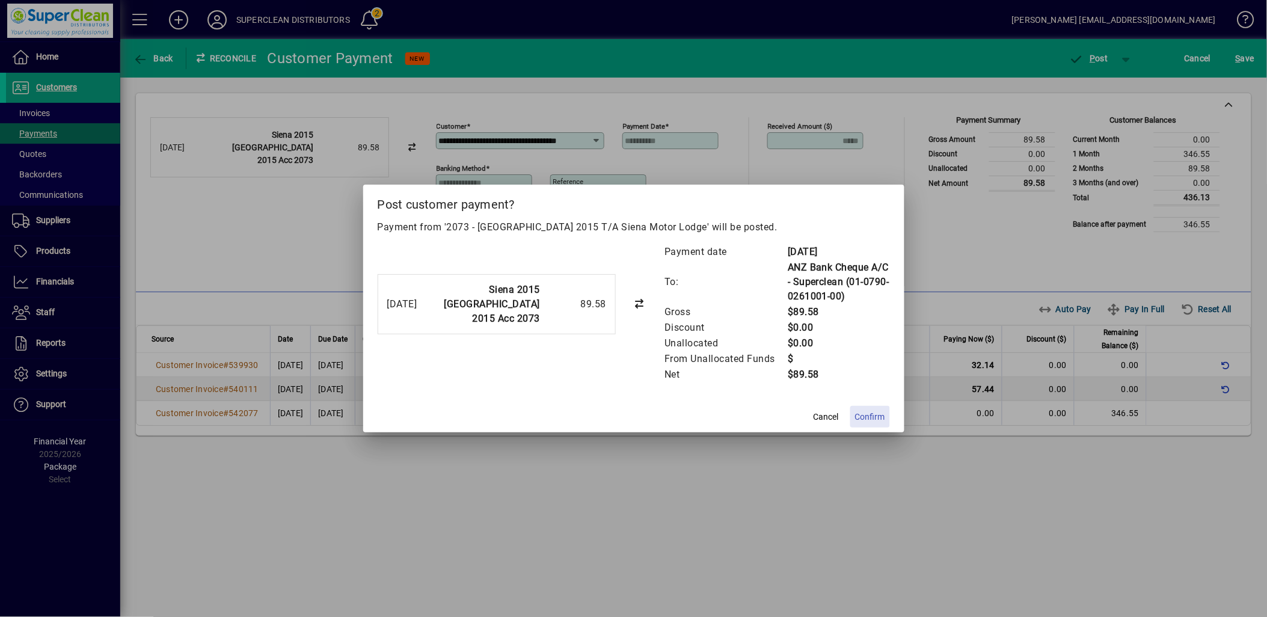
click at [872, 416] on span "Confirm" at bounding box center [870, 417] width 30 height 13
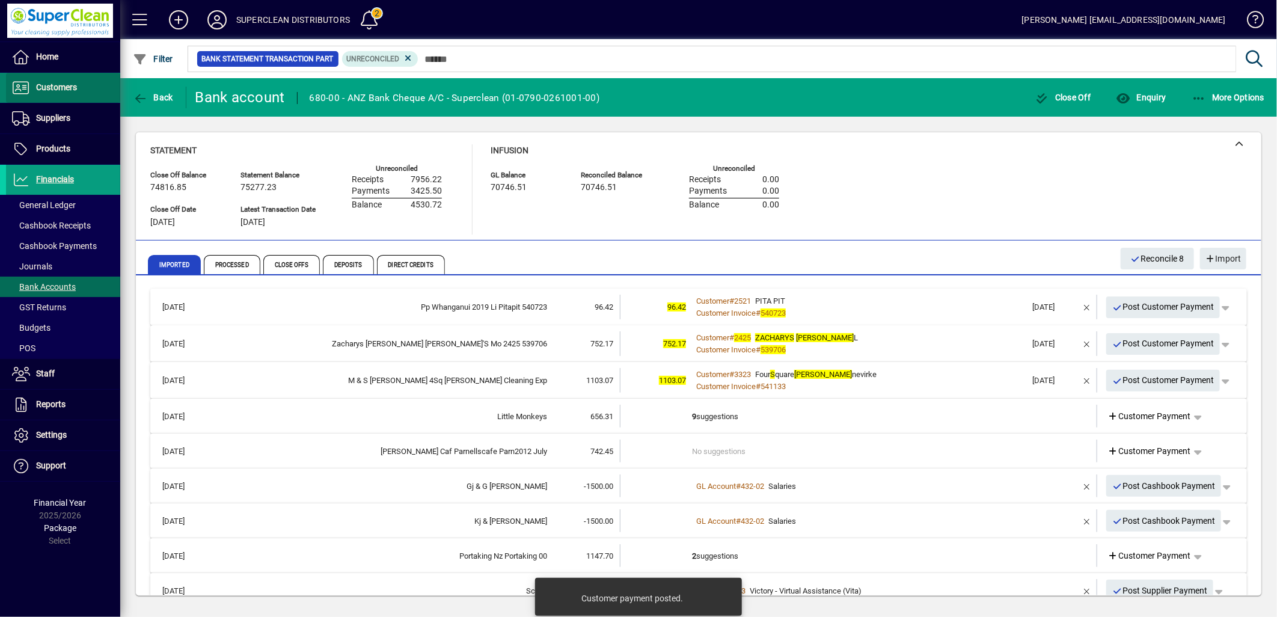
click at [61, 79] on span at bounding box center [63, 87] width 114 height 29
